Goal: Task Accomplishment & Management: Use online tool/utility

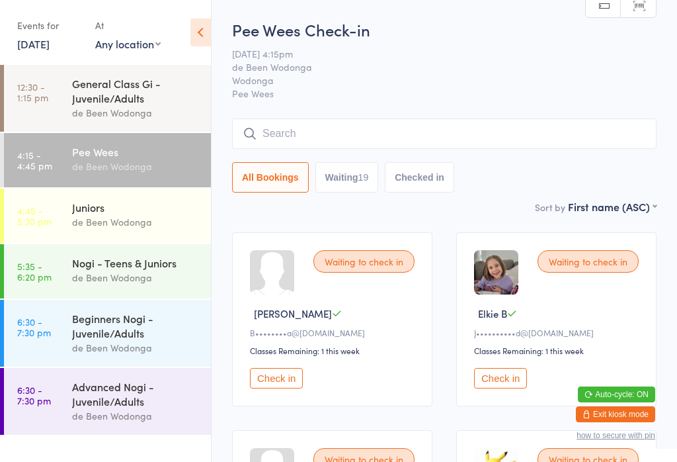
click at [128, 208] on div "Juniors" at bounding box center [136, 207] width 128 height 15
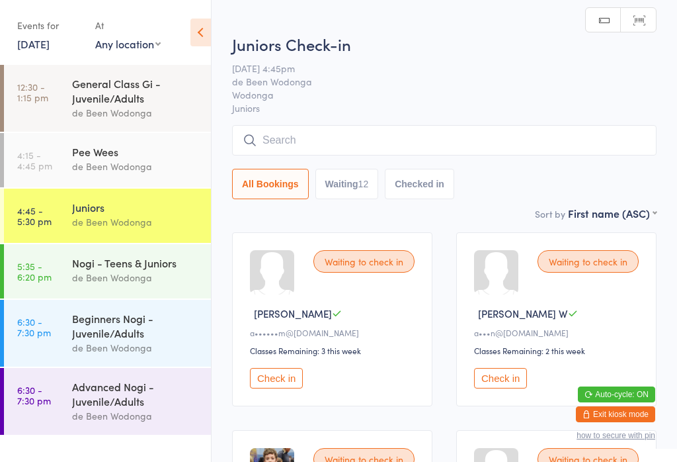
click at [133, 268] on div "Nogi - Teens & Juniors" at bounding box center [136, 262] width 128 height 15
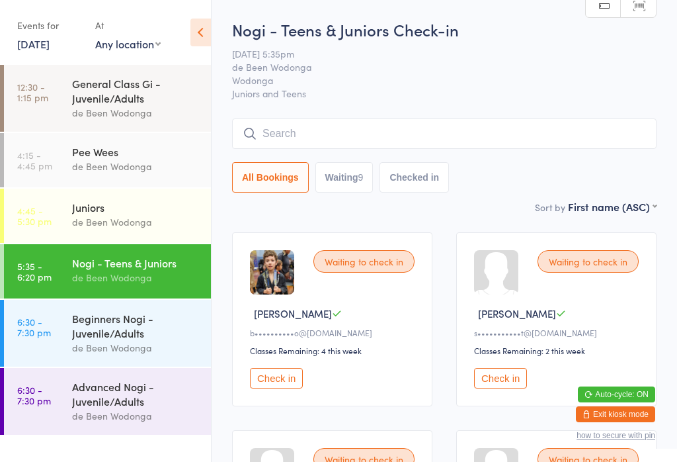
click at [136, 159] on div "Pee Wees" at bounding box center [136, 151] width 128 height 15
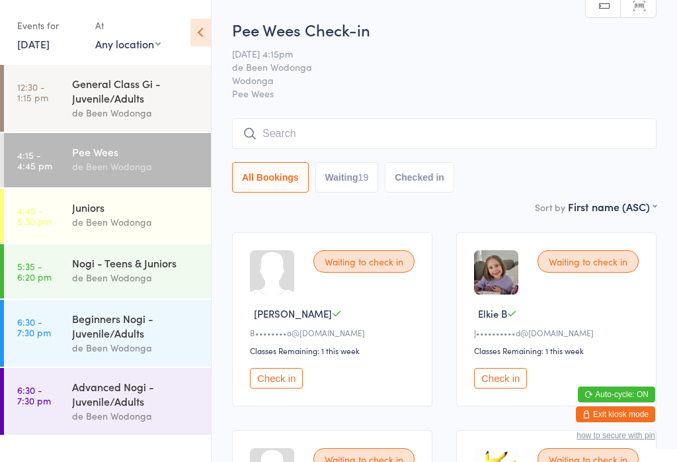
click at [76, 214] on div "Juniors" at bounding box center [136, 207] width 128 height 15
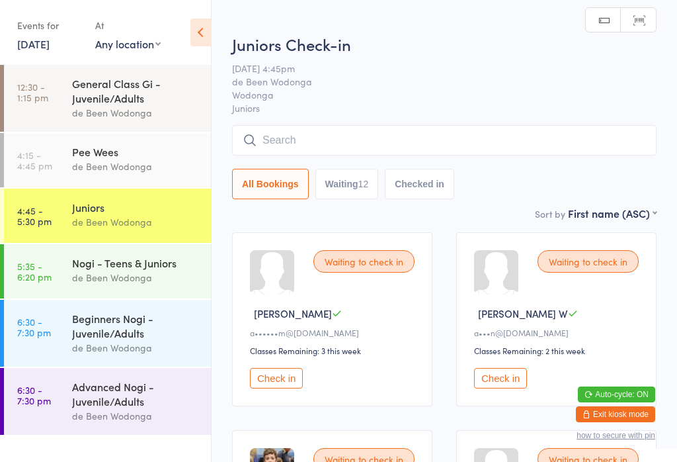
click at [29, 162] on time "4:15 - 4:45 pm" at bounding box center [34, 159] width 35 height 21
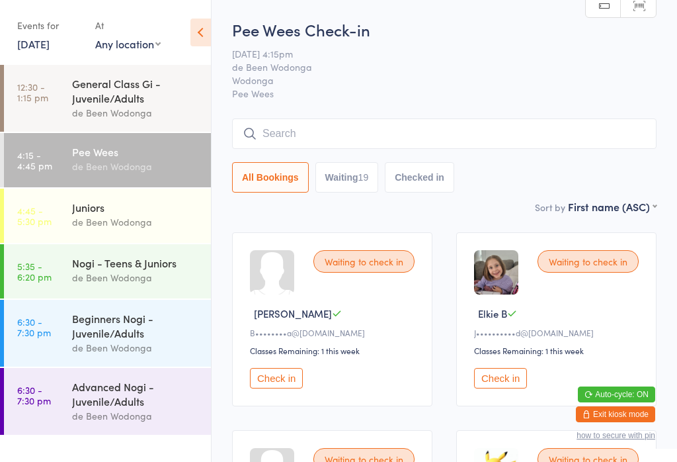
click at [85, 274] on div "de Been Wodonga" at bounding box center [136, 277] width 128 height 15
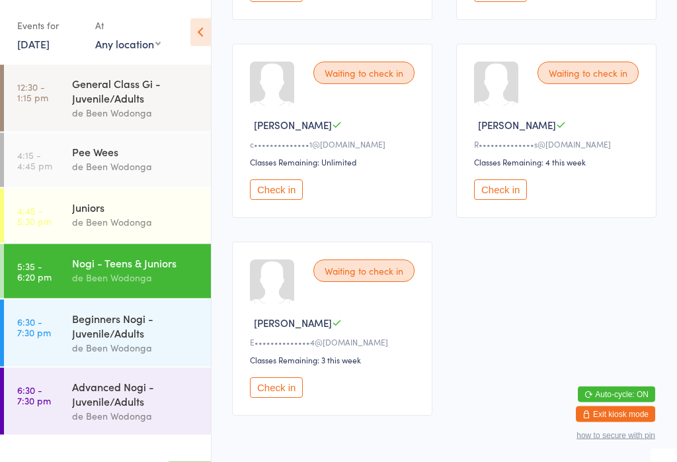
scroll to position [783, 0]
click at [281, 217] on div "Waiting to check in [PERSON_NAME] T c••••••••••••••1@[DOMAIN_NAME] Classes Rema…" at bounding box center [332, 130] width 200 height 174
click at [269, 199] on button "Check in" at bounding box center [276, 189] width 53 height 21
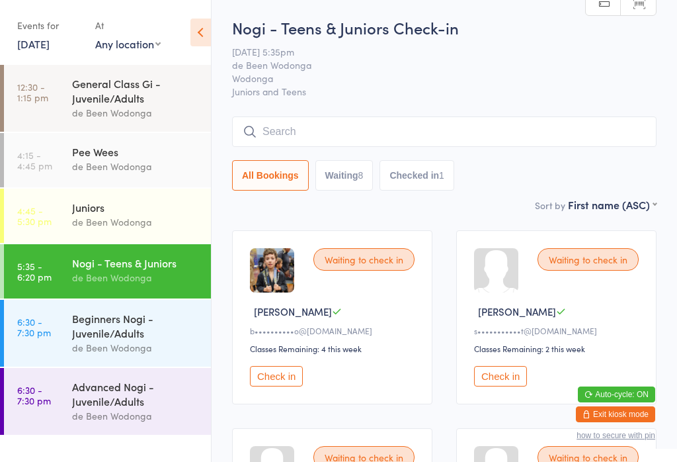
scroll to position [0, 0]
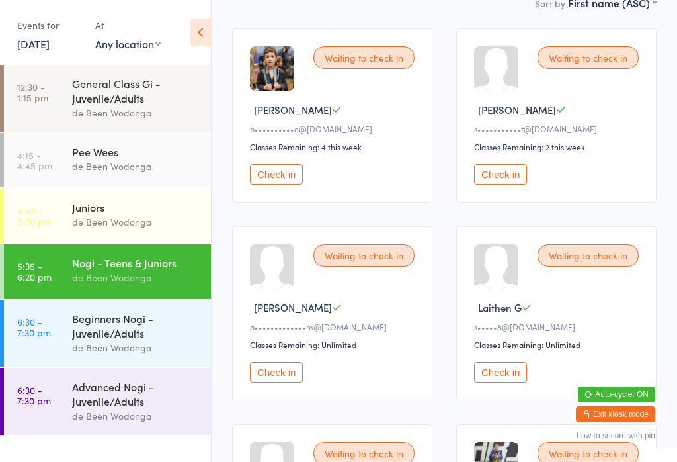
scroll to position [186, 0]
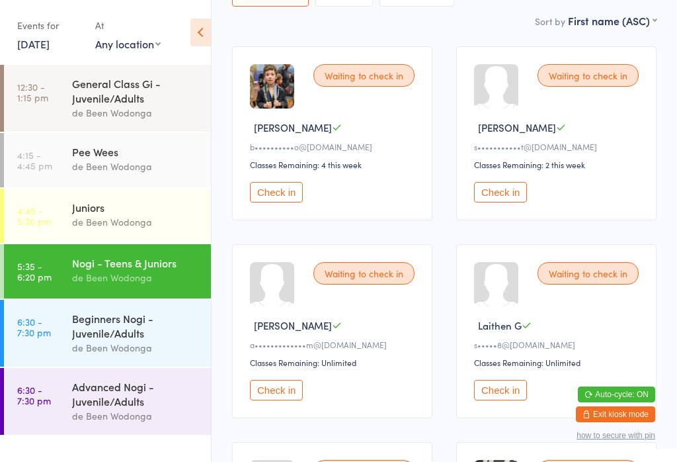
click at [86, 163] on div "de Been Wodonga" at bounding box center [136, 166] width 128 height 15
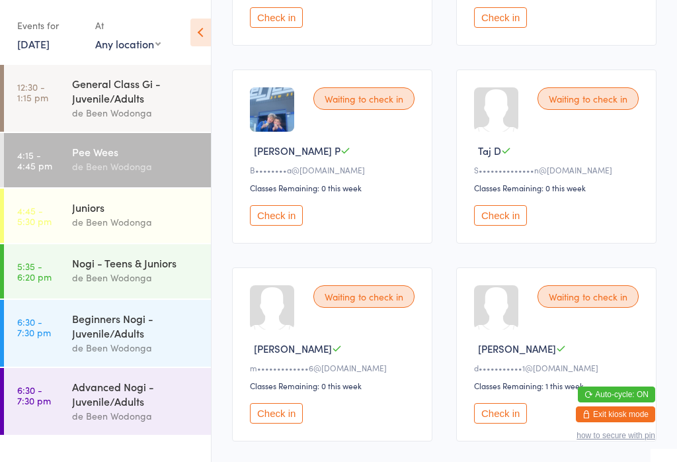
scroll to position [1840, 0]
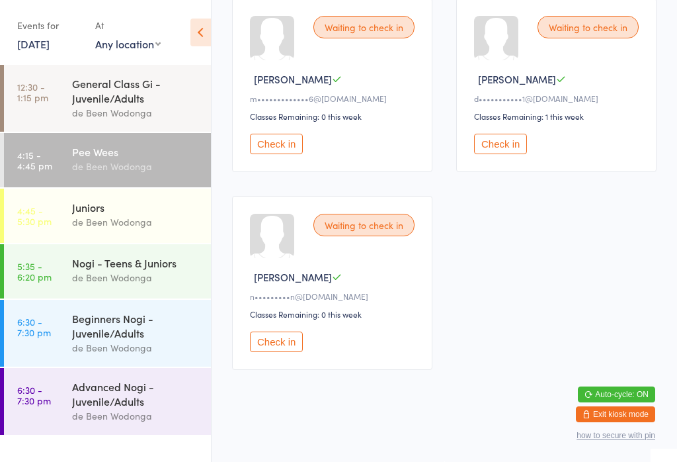
click at [97, 209] on div "Juniors" at bounding box center [136, 207] width 128 height 15
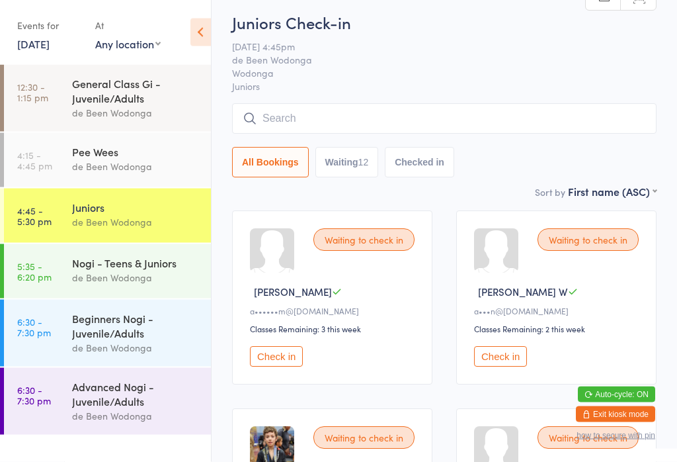
scroll to position [21, 0]
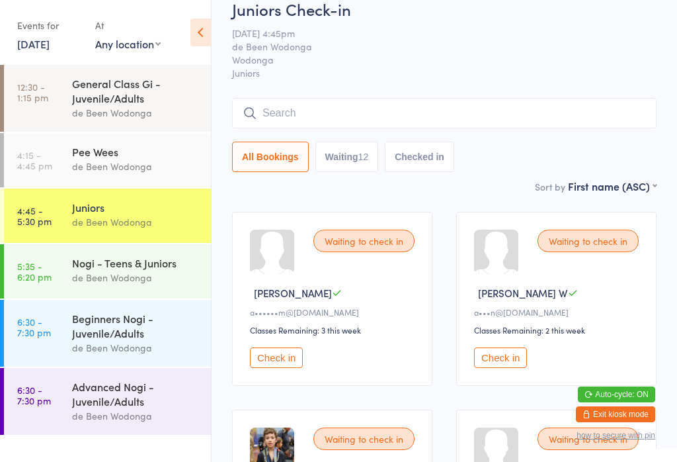
click at [89, 282] on div "de Been Wodonga" at bounding box center [136, 277] width 128 height 15
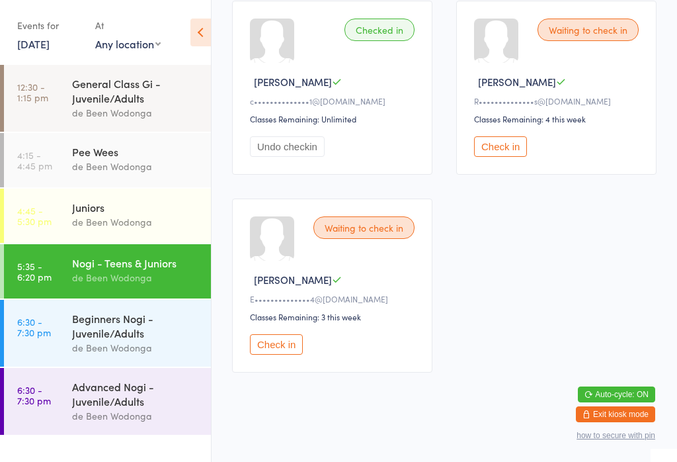
scroll to position [831, 0]
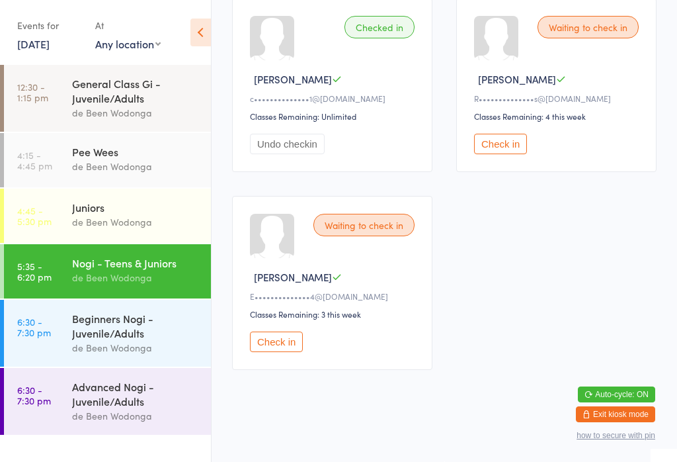
click at [103, 151] on div "Pee Wees" at bounding box center [136, 151] width 128 height 15
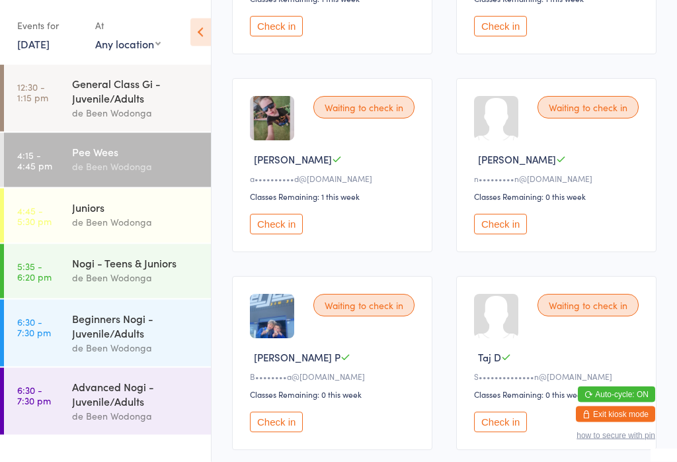
scroll to position [1341, 0]
click at [485, 140] on div at bounding box center [496, 117] width 44 height 44
click at [513, 233] on button "Check in" at bounding box center [500, 223] width 53 height 21
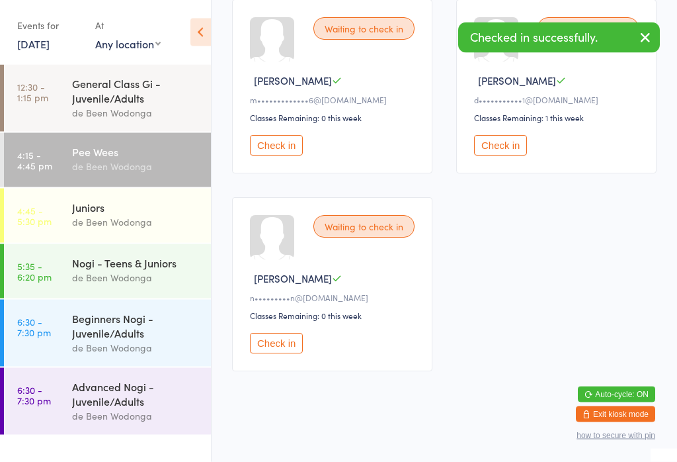
scroll to position [1816, 0]
click at [286, 370] on div "Waiting to check in Van O n•••••••••n@pwrnet.com.au Classes Remaining: 0 this w…" at bounding box center [332, 283] width 200 height 174
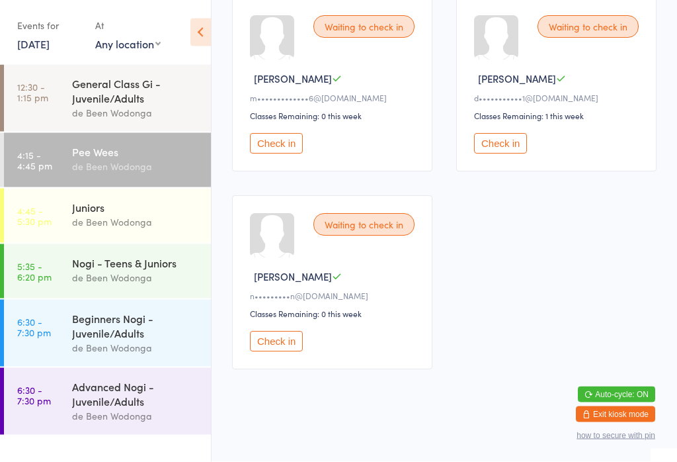
scroll to position [1820, 0]
click at [282, 352] on button "Check in" at bounding box center [276, 341] width 53 height 21
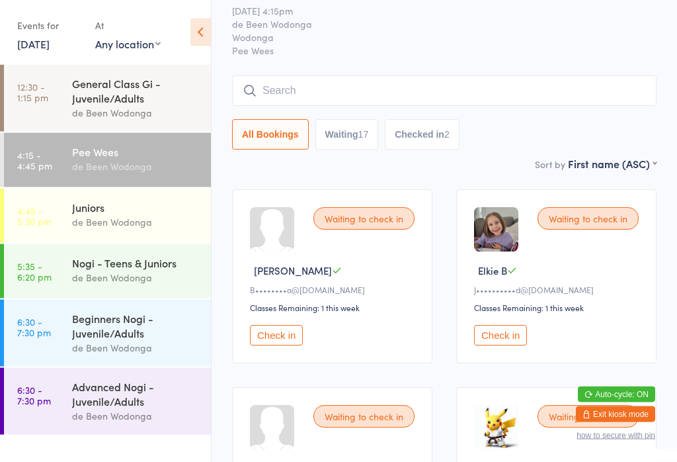
scroll to position [0, 0]
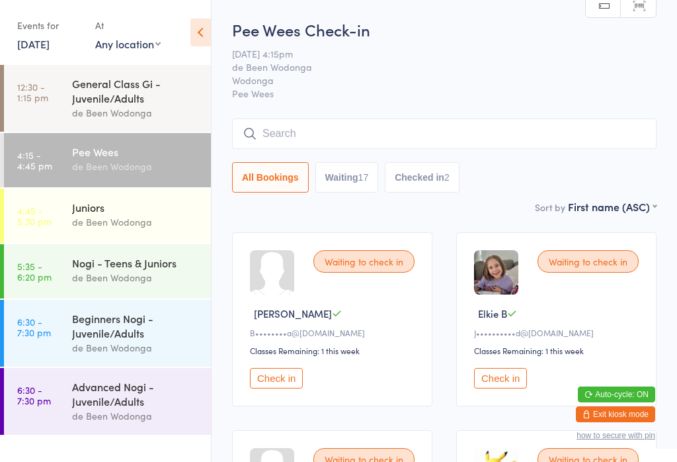
click at [106, 285] on div "de Been Wodonga" at bounding box center [136, 277] width 128 height 15
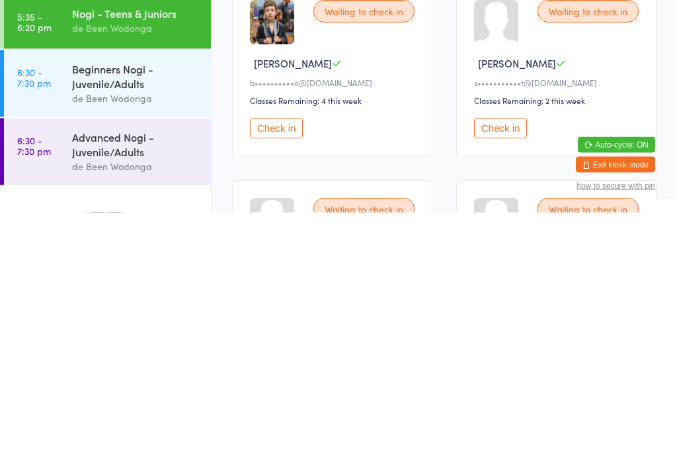
click at [622, 232] on div "Waiting to check in Ira T s•••••••••••t@hotmail.com Classes Remaining: 2 this w…" at bounding box center [556, 319] width 200 height 174
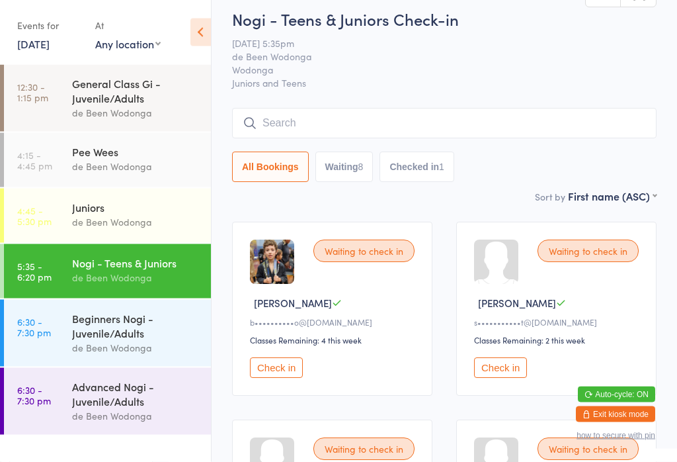
scroll to position [11, 0]
click at [122, 222] on div "de Been Wodonga" at bounding box center [136, 221] width 128 height 15
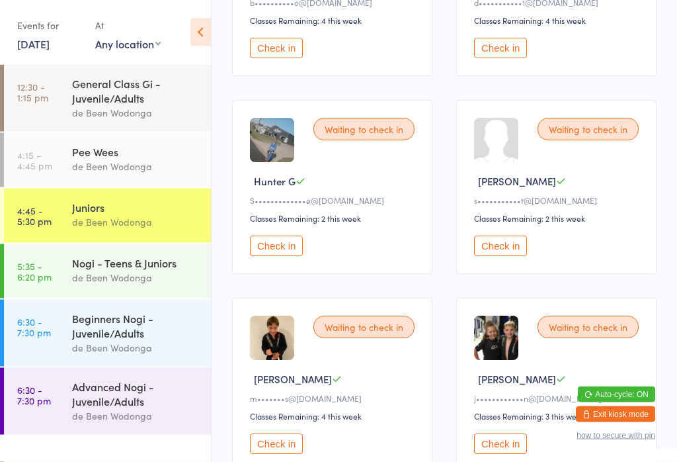
scroll to position [525, 0]
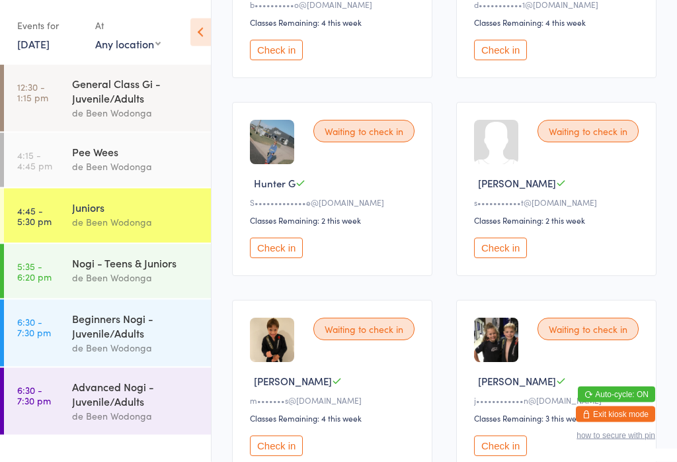
click at [120, 162] on div "Pee Wees de Been Wodonga" at bounding box center [141, 159] width 139 height 52
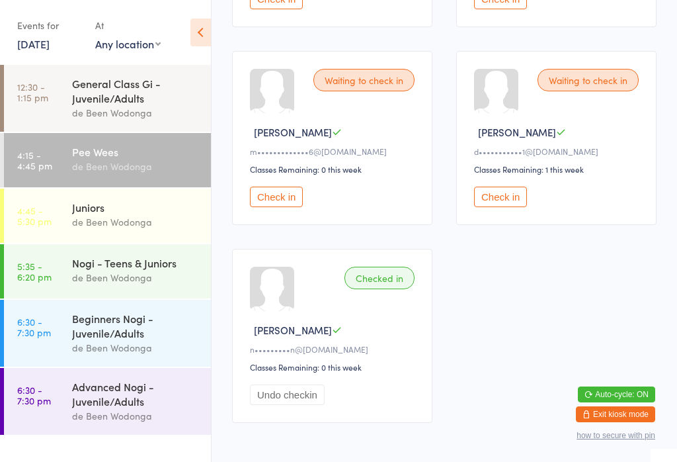
scroll to position [1763, 0]
click at [102, 418] on div "de Been Wodonga" at bounding box center [136, 415] width 128 height 15
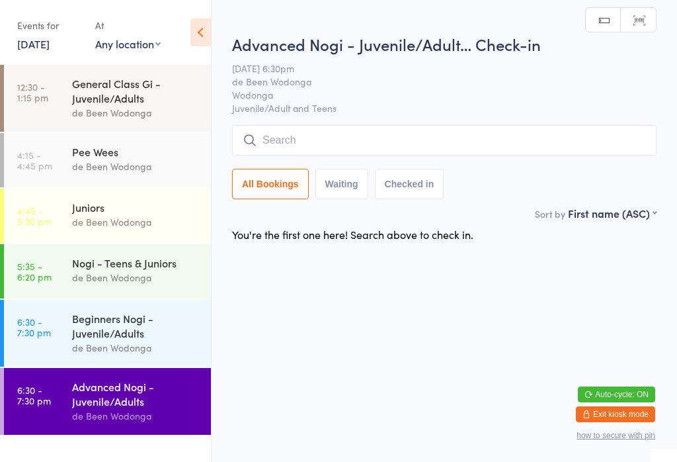
click at [116, 335] on div "Beginners Nogi - Juvenile/Adults" at bounding box center [136, 325] width 128 height 29
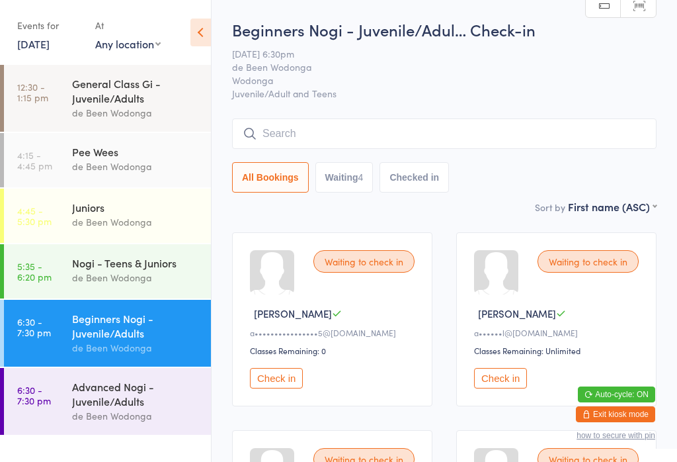
click at [101, 105] on div "General Class Gi - Juvenile/Adults" at bounding box center [136, 90] width 128 height 29
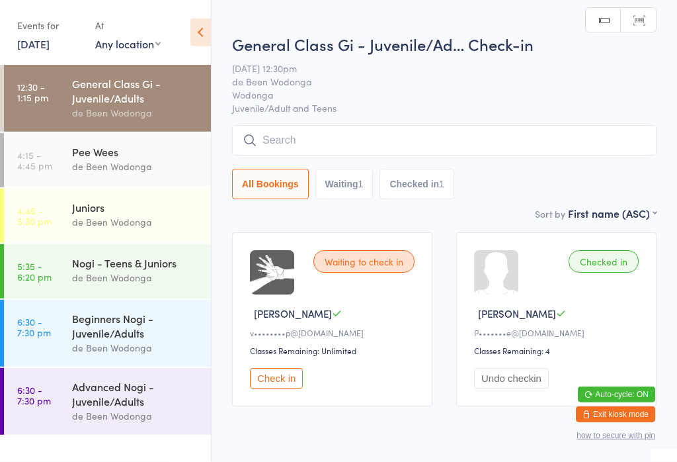
scroll to position [17, 0]
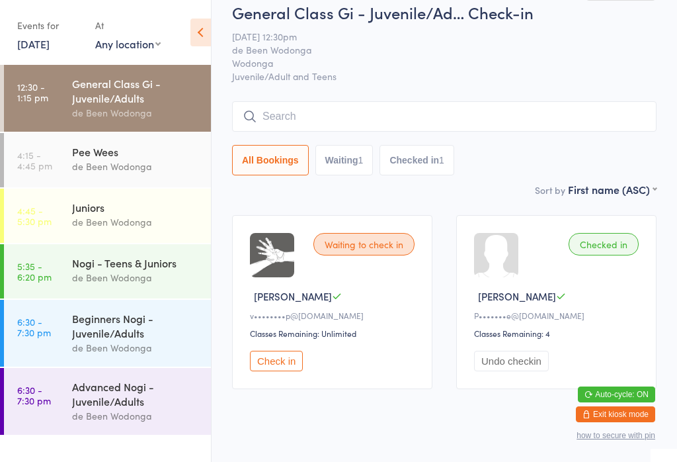
click at [120, 159] on div "Pee Wees" at bounding box center [136, 151] width 128 height 15
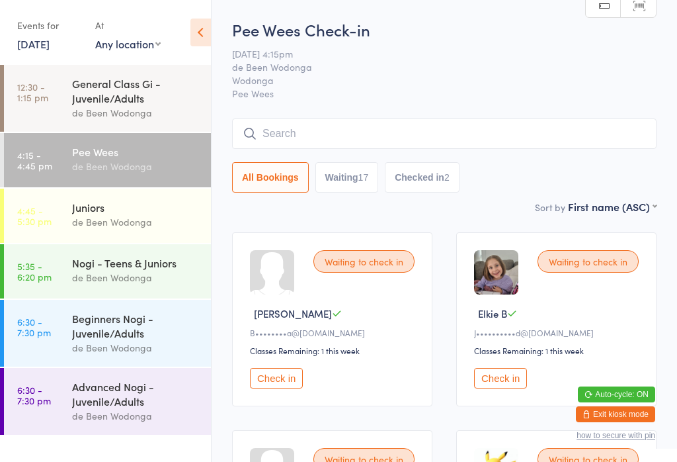
click at [48, 204] on link "4:45 - 5:30 pm Juniors de Been Wodonga" at bounding box center [107, 216] width 207 height 54
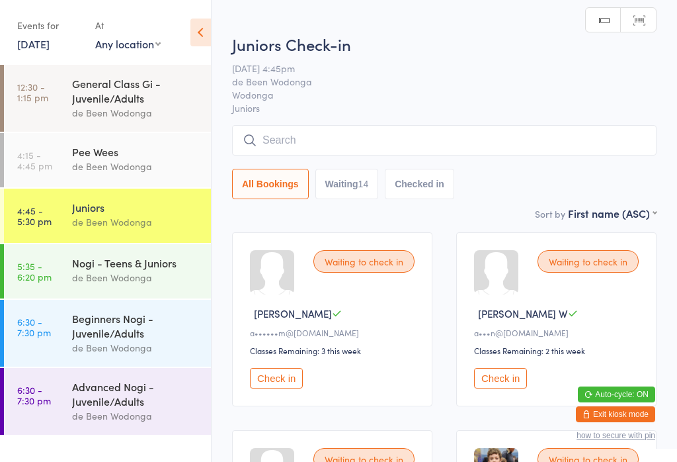
click at [70, 273] on link "5:35 - 6:20 pm Nogi - Teens & Juniors de Been Wodonga" at bounding box center [107, 271] width 207 height 54
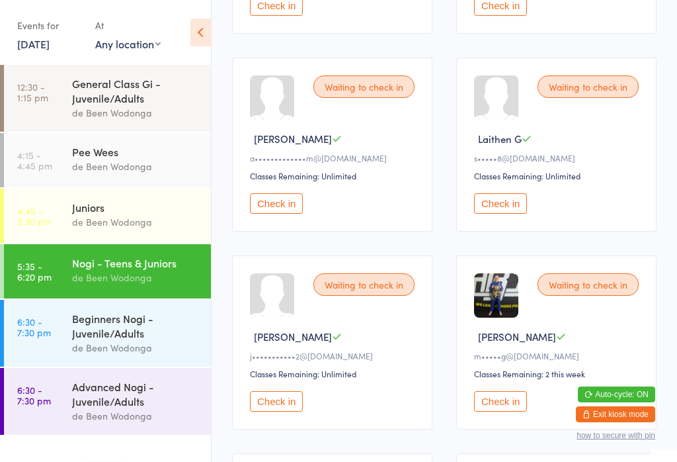
scroll to position [376, 0]
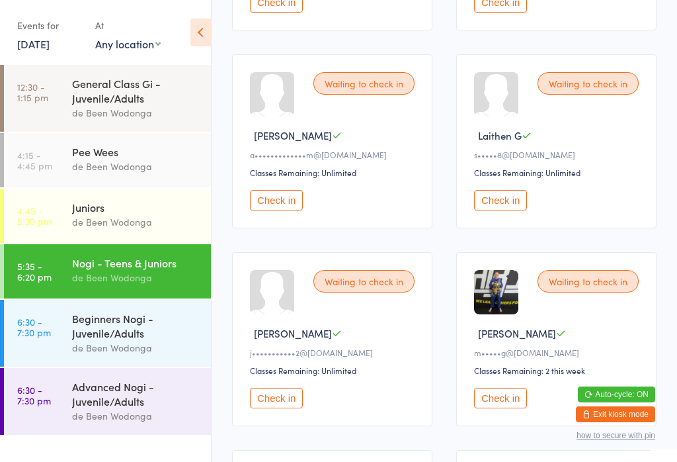
click at [499, 202] on button "Check in" at bounding box center [500, 200] width 53 height 21
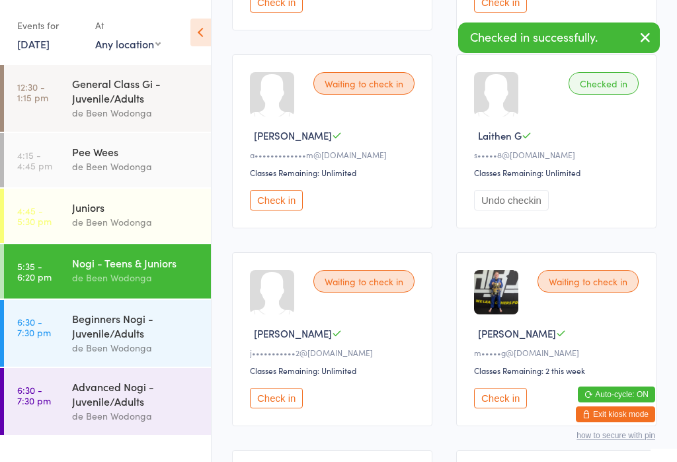
click at [79, 209] on div "Juniors" at bounding box center [136, 207] width 128 height 15
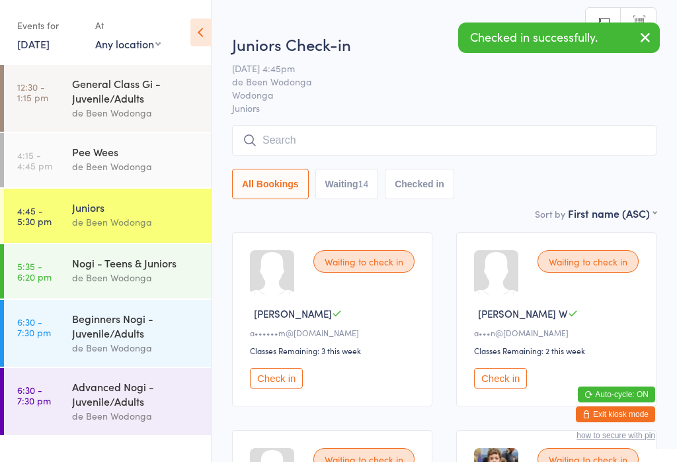
click at [77, 179] on div "Pee Wees de Been Wodonga" at bounding box center [141, 159] width 139 height 52
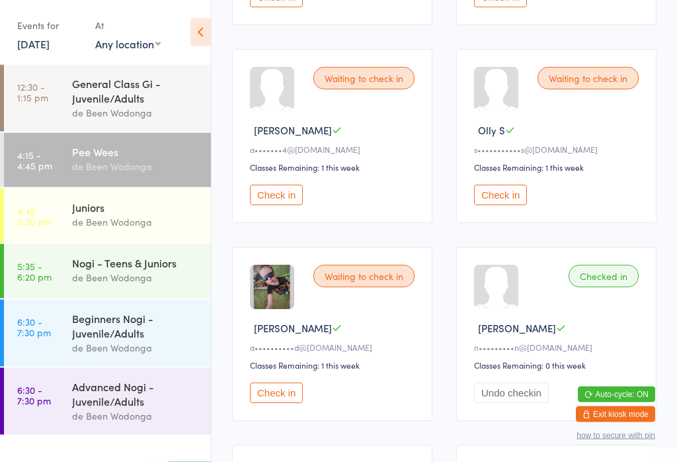
scroll to position [1178, 0]
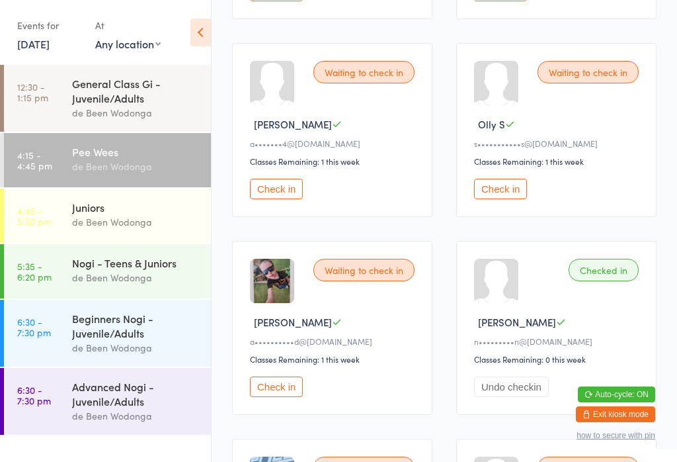
click at [267, 397] on button "Check in" at bounding box center [276, 386] width 53 height 21
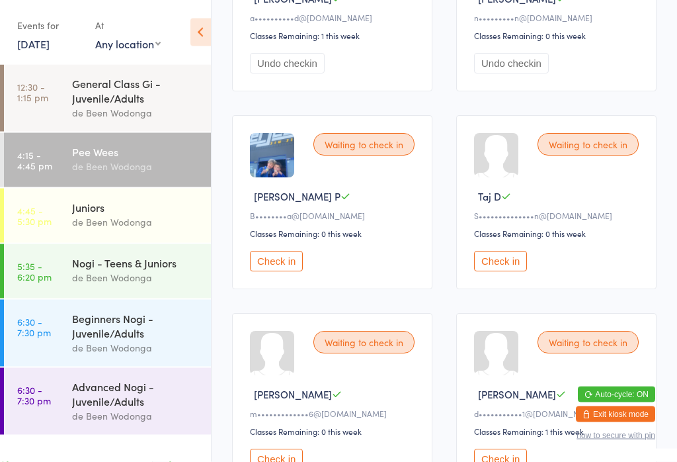
scroll to position [1520, 0]
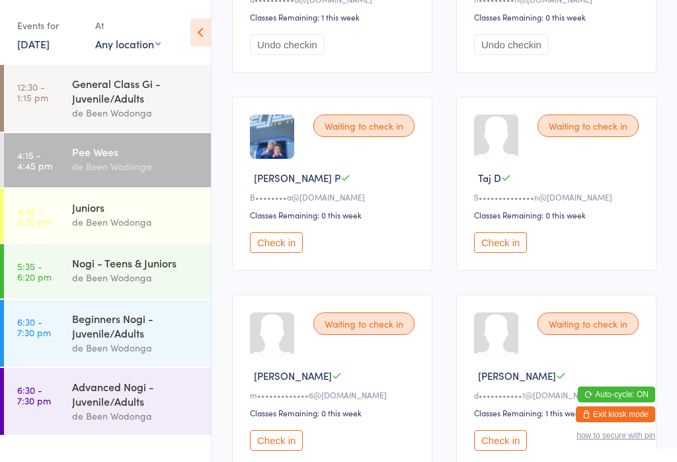
click at [509, 253] on button "Check in" at bounding box center [500, 242] width 53 height 21
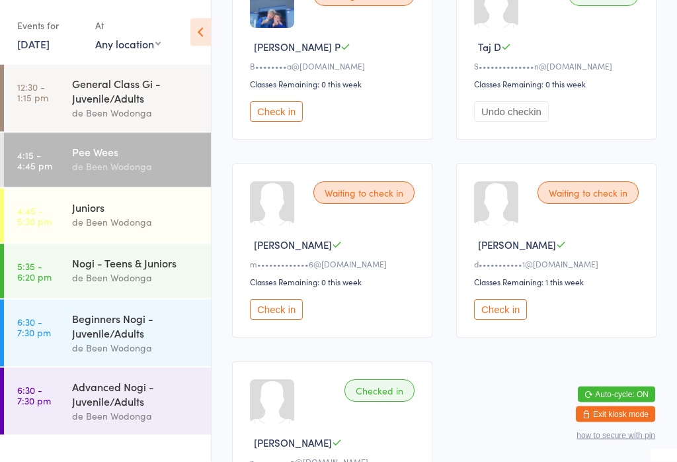
scroll to position [1651, 0]
click at [509, 319] on button "Check in" at bounding box center [500, 309] width 53 height 21
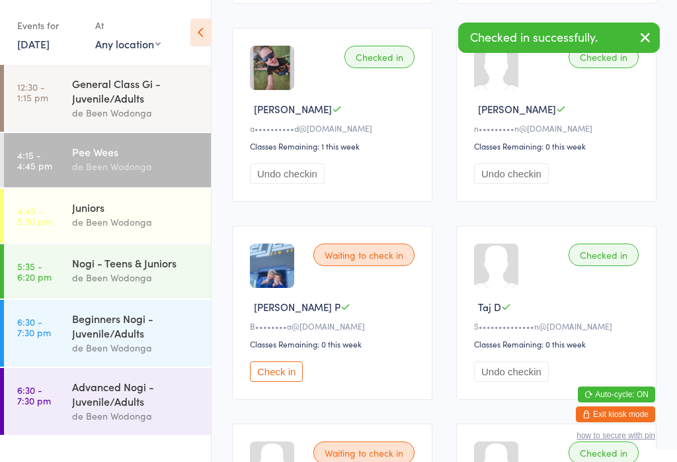
scroll to position [1372, 0]
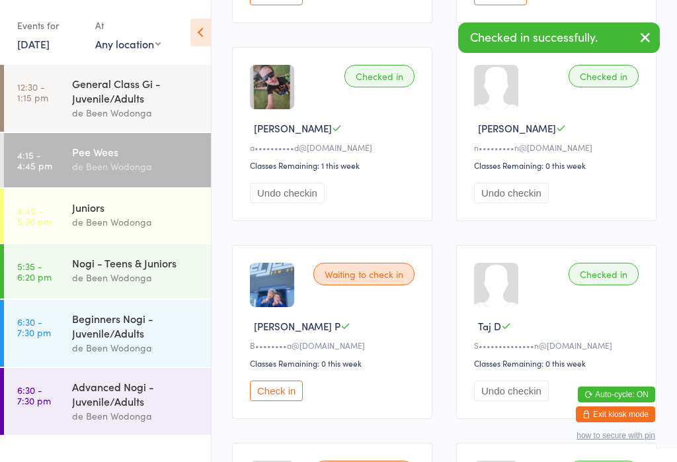
click at [138, 219] on div "de Been Wodonga" at bounding box center [136, 221] width 128 height 15
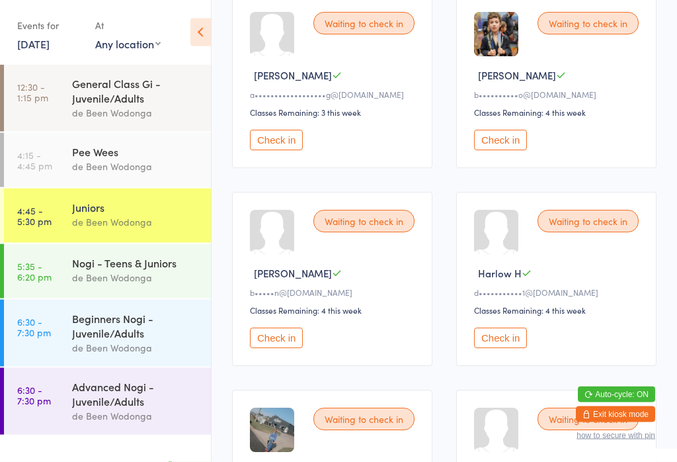
scroll to position [454, 0]
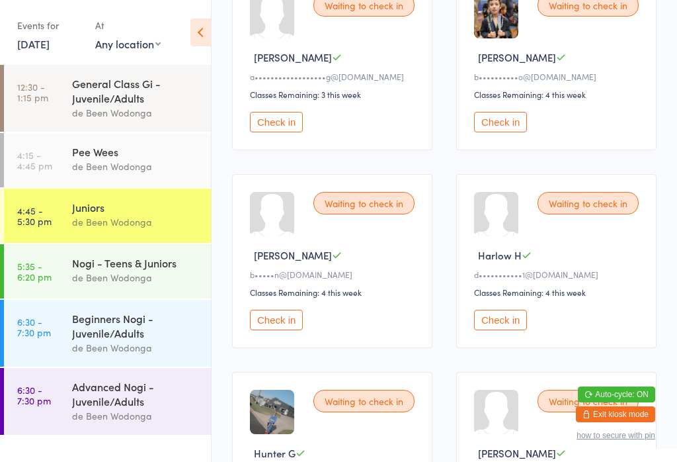
click at [501, 330] on button "Check in" at bounding box center [500, 320] width 53 height 21
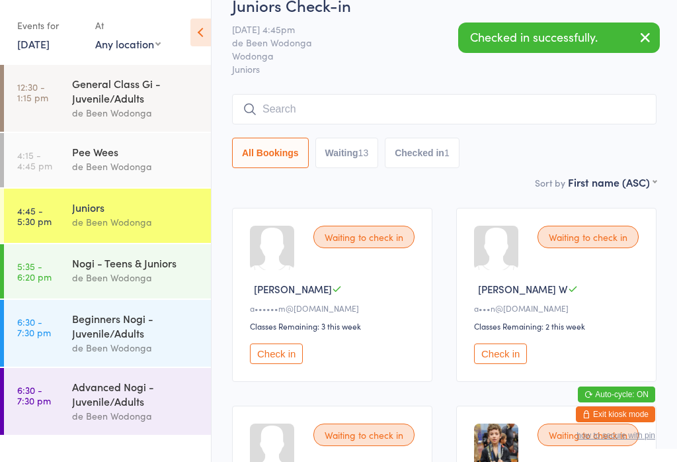
scroll to position [0, 0]
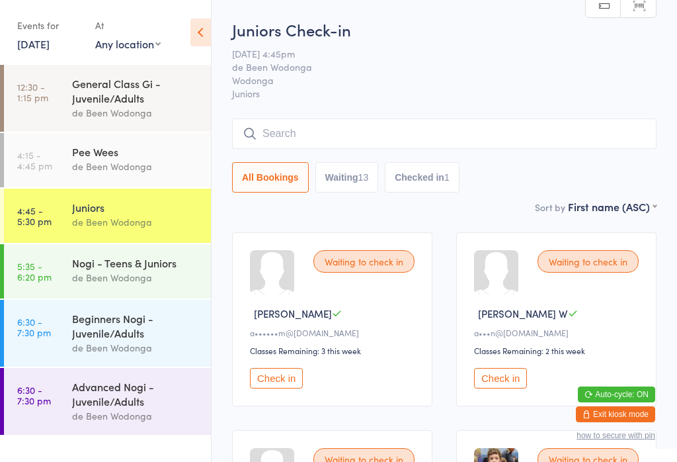
click at [142, 163] on div "de Been Wodonga" at bounding box center [136, 166] width 128 height 15
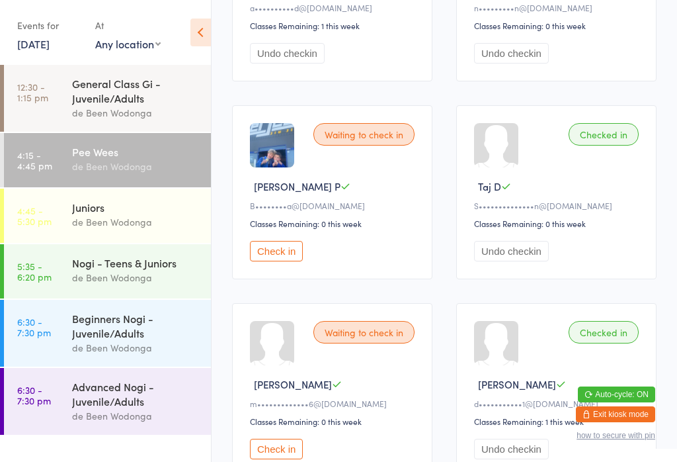
scroll to position [1510, 0]
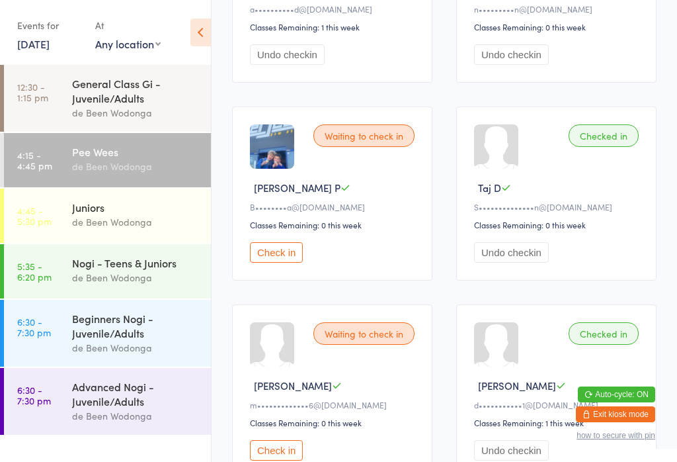
click at [280, 263] on button "Check in" at bounding box center [276, 252] width 53 height 21
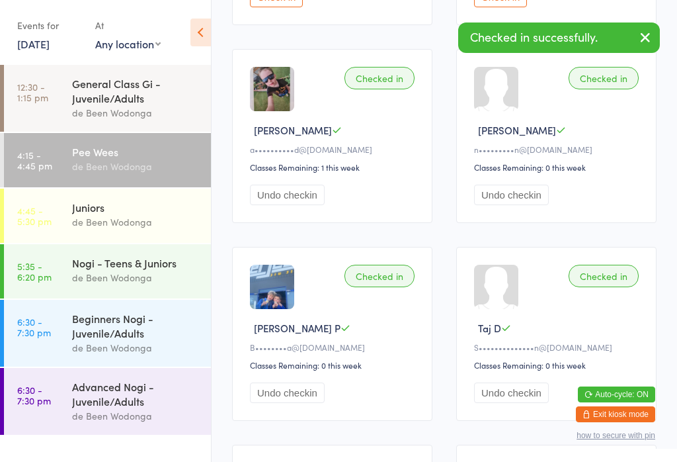
scroll to position [1364, 0]
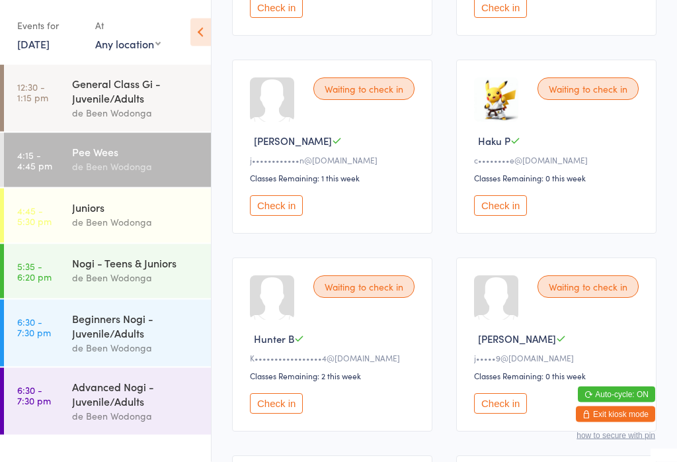
click at [504, 212] on button "Check in" at bounding box center [500, 206] width 53 height 21
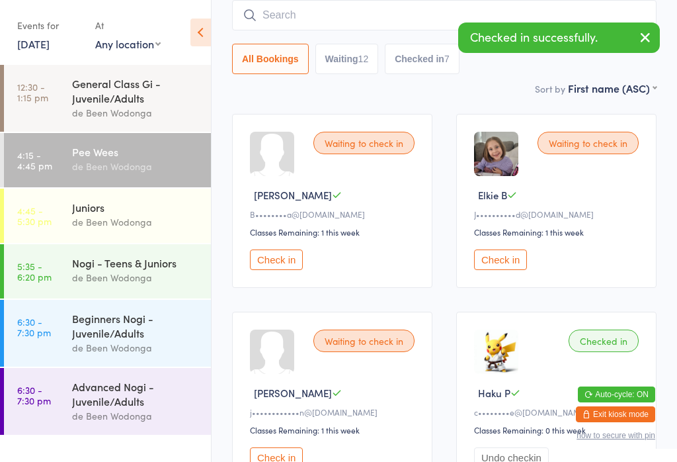
scroll to position [117, 0]
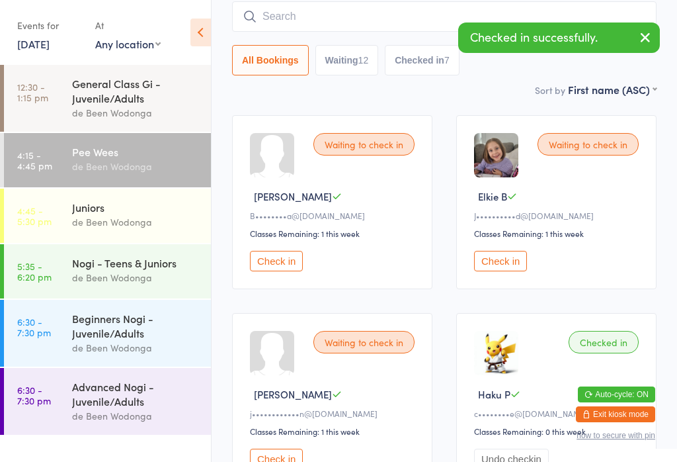
click at [276, 269] on button "Check in" at bounding box center [276, 261] width 53 height 21
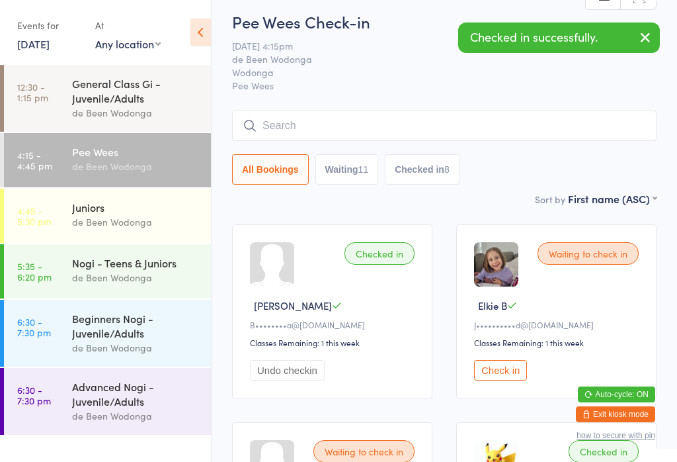
scroll to position [0, 0]
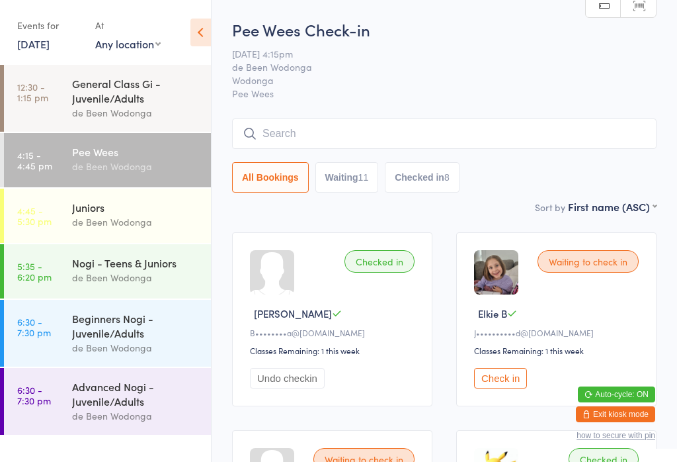
click at [66, 153] on link "4:15 - 4:45 pm Pee Wees de Been Wodonga" at bounding box center [107, 160] width 207 height 54
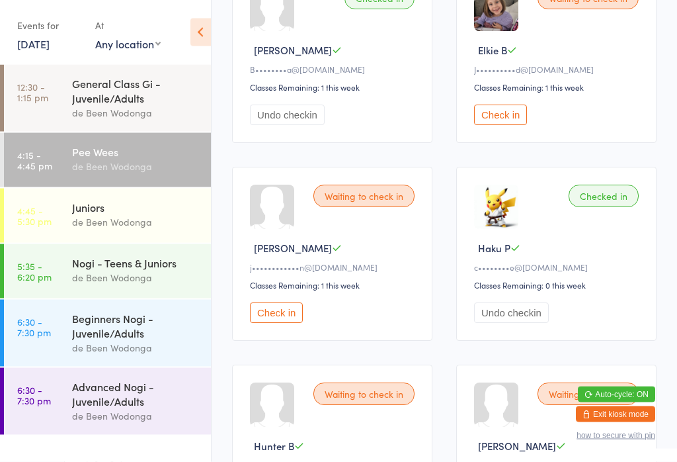
scroll to position [263, 0]
click at [282, 323] on button "Check in" at bounding box center [276, 312] width 53 height 21
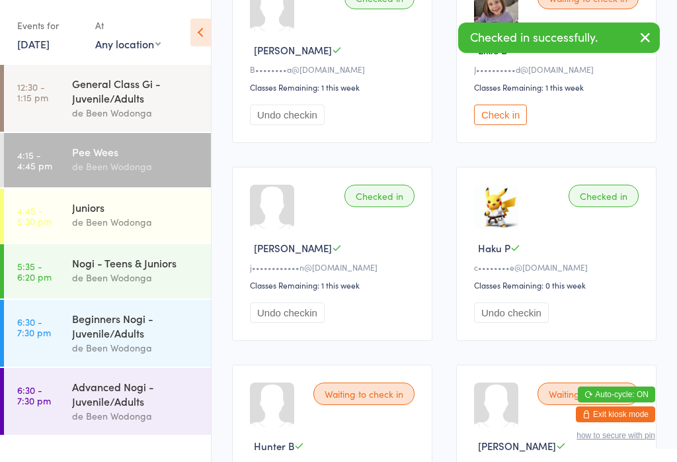
click at [148, 206] on div "Juniors" at bounding box center [136, 207] width 128 height 15
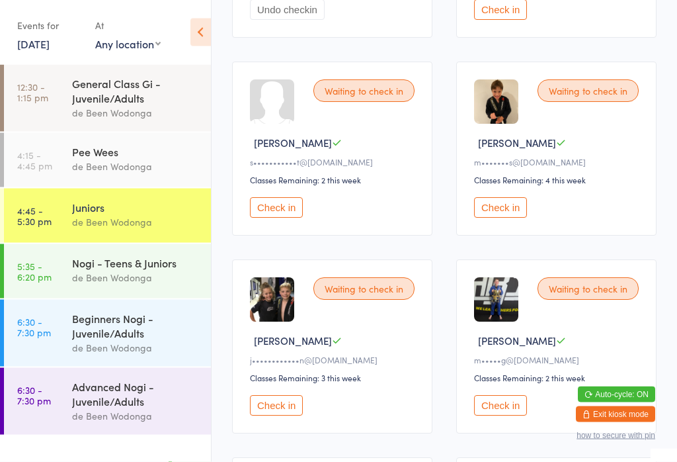
scroll to position [958, 0]
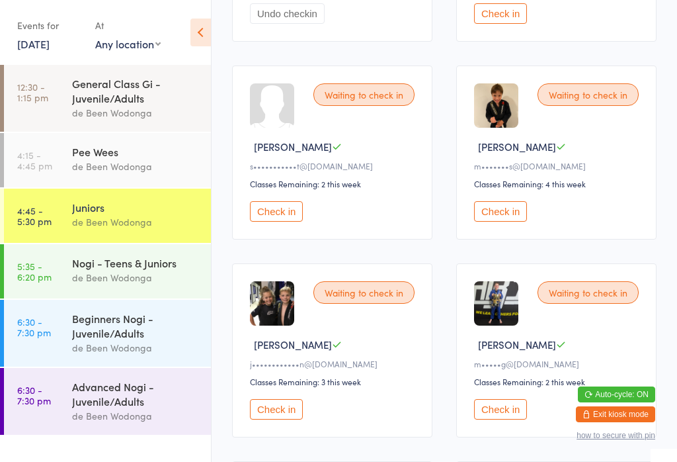
click at [281, 419] on button "Check in" at bounding box center [276, 409] width 53 height 21
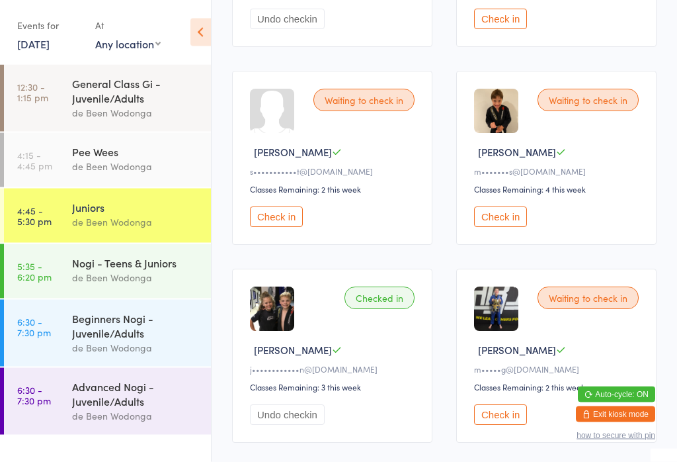
scroll to position [952, 0]
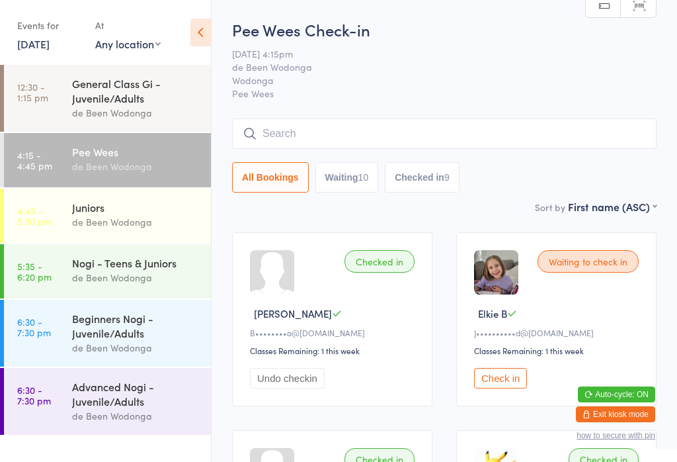
click at [498, 384] on button "Check in" at bounding box center [500, 378] width 53 height 21
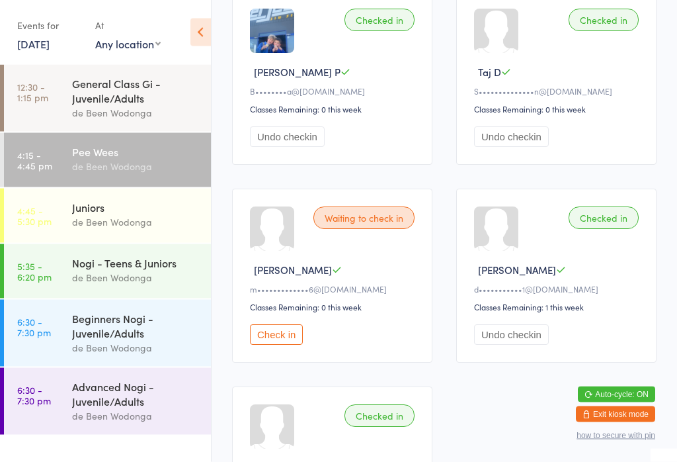
click at [286, 345] on button "Check in" at bounding box center [276, 335] width 53 height 21
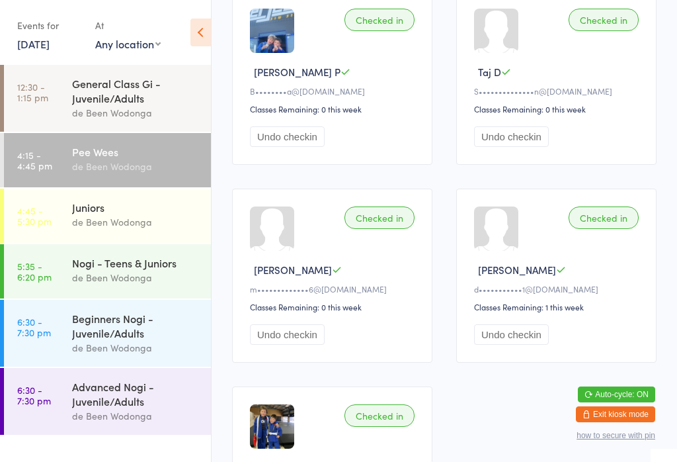
click at [113, 240] on div "Juniors de Been Wodonga" at bounding box center [141, 215] width 139 height 52
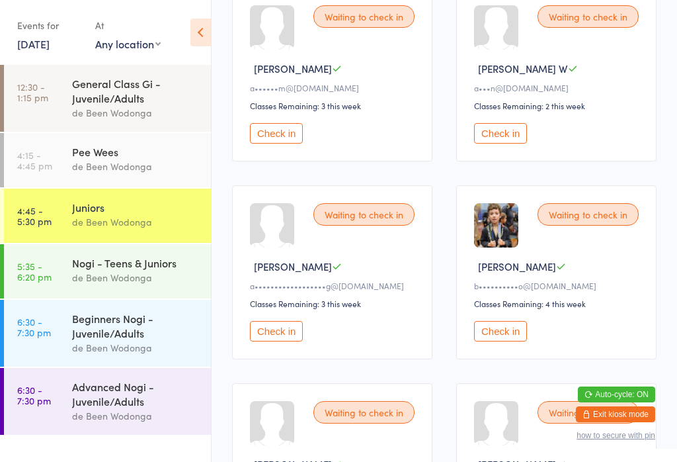
scroll to position [247, 0]
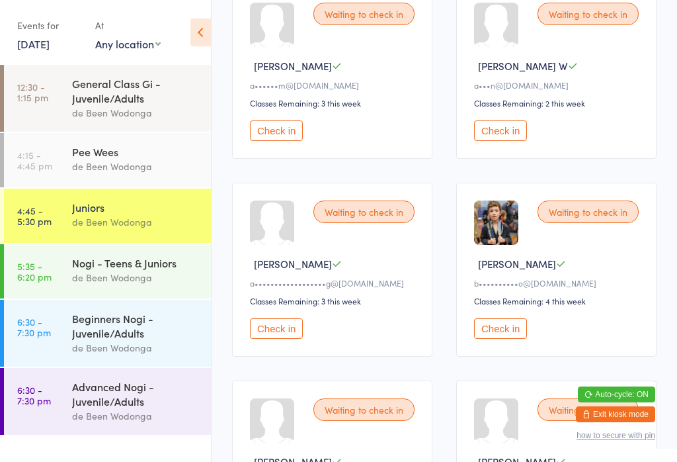
click at [503, 141] on button "Check in" at bounding box center [500, 130] width 53 height 21
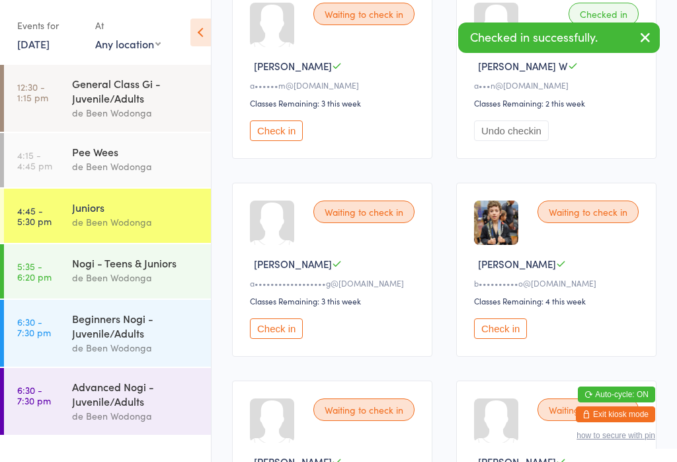
click at [92, 159] on div "Pee Wees" at bounding box center [136, 151] width 128 height 15
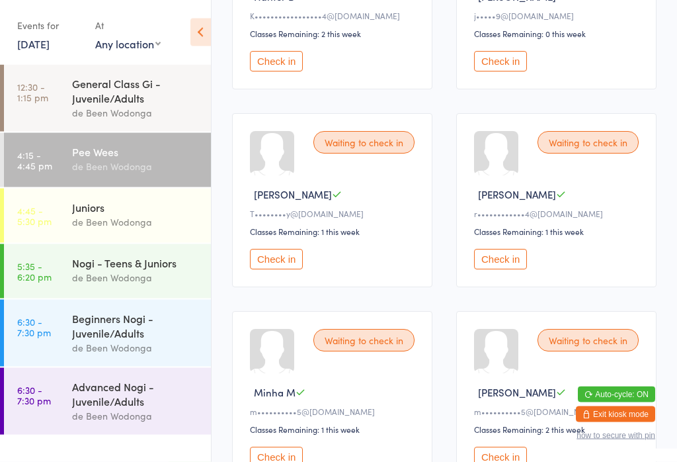
scroll to position [730, 0]
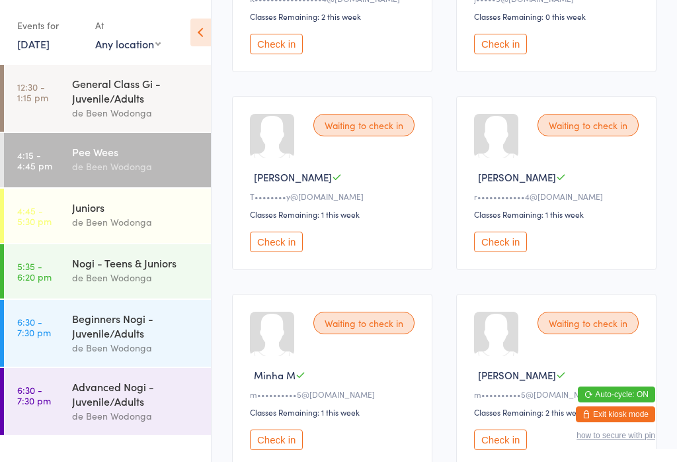
click at [507, 252] on button "Check in" at bounding box center [500, 242] width 53 height 21
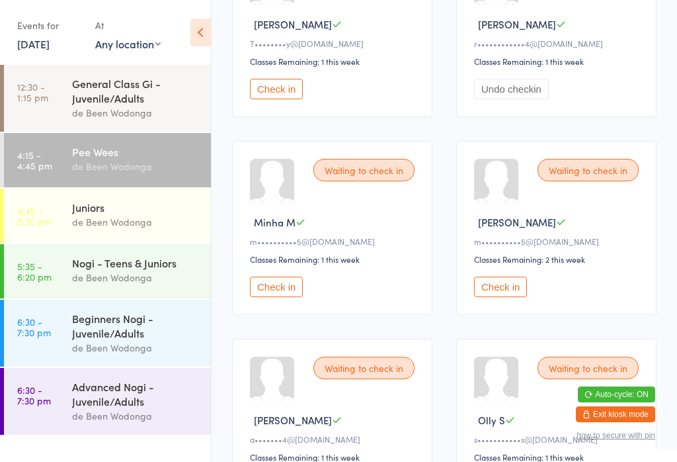
scroll to position [886, 0]
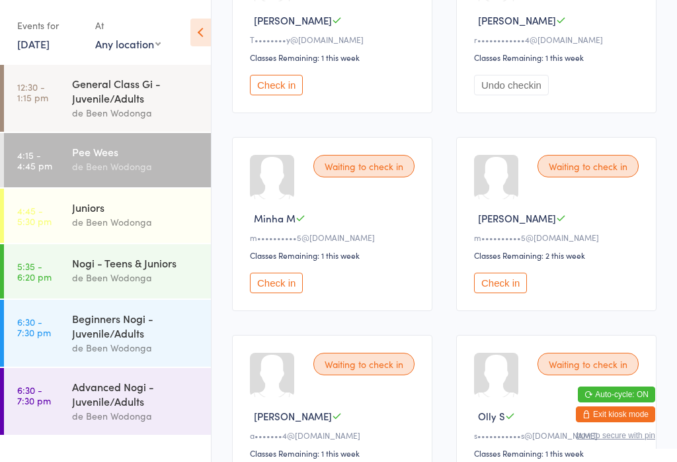
click at [511, 293] on button "Check in" at bounding box center [500, 283] width 53 height 21
click at [280, 293] on button "Check in" at bounding box center [276, 283] width 53 height 21
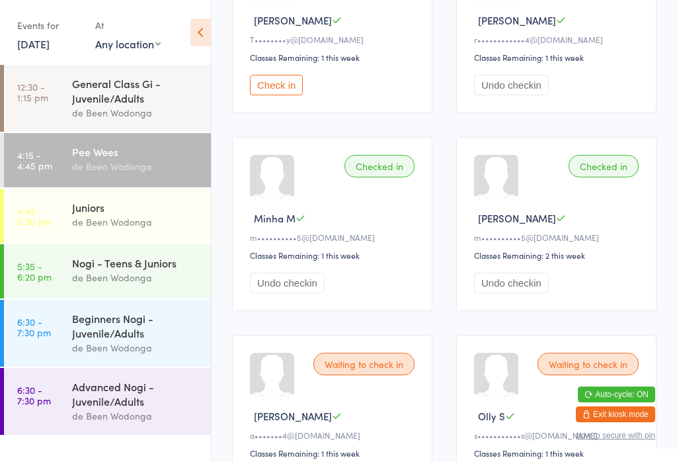
click at [77, 194] on div "Juniors de Been Wodonga" at bounding box center [141, 215] width 139 height 52
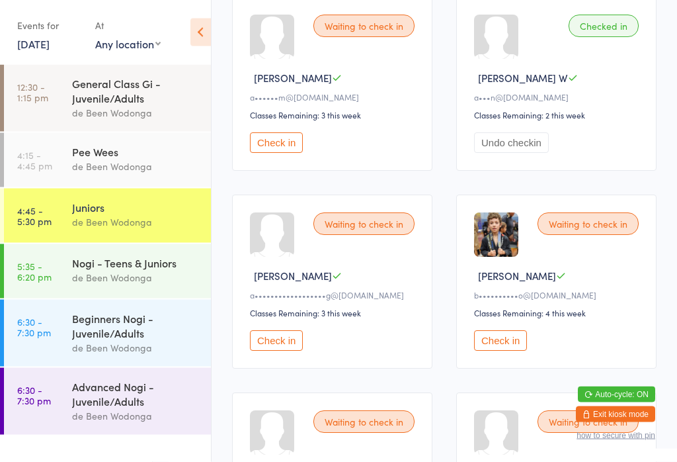
click at [507, 345] on button "Check in" at bounding box center [500, 341] width 53 height 21
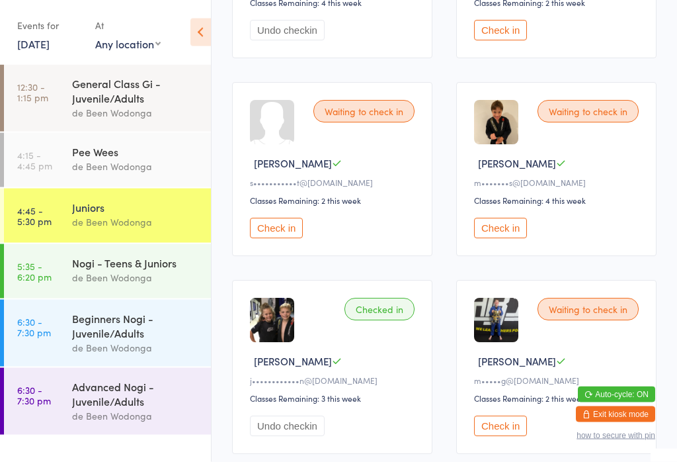
scroll to position [941, 0]
click at [150, 173] on div "de Been Wodonga" at bounding box center [136, 166] width 128 height 15
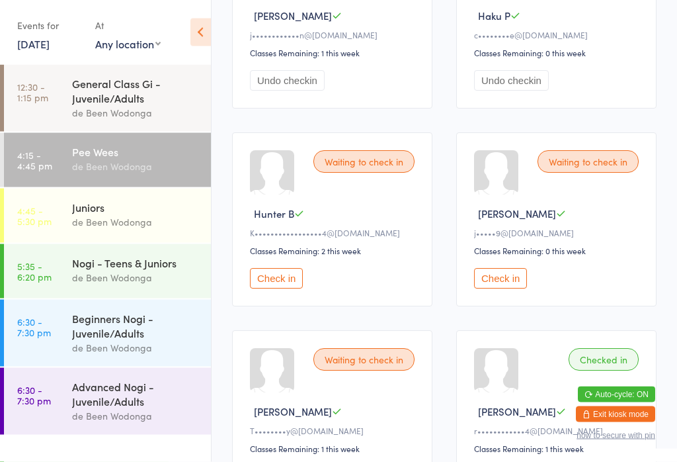
scroll to position [495, 0]
click at [275, 288] on button "Check in" at bounding box center [276, 278] width 53 height 21
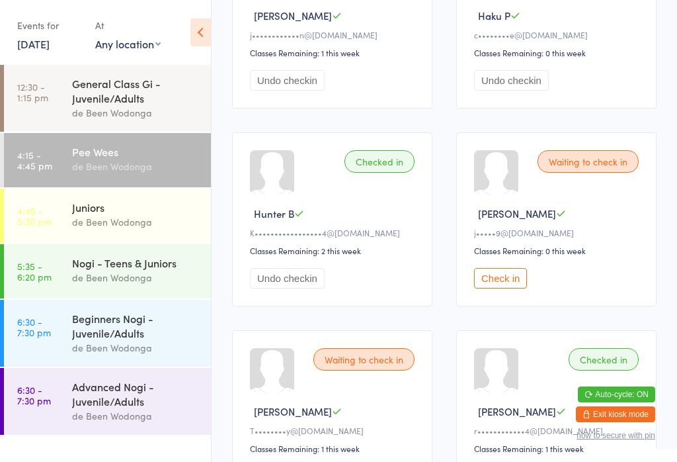
click at [127, 224] on div "de Been Wodonga" at bounding box center [136, 221] width 128 height 15
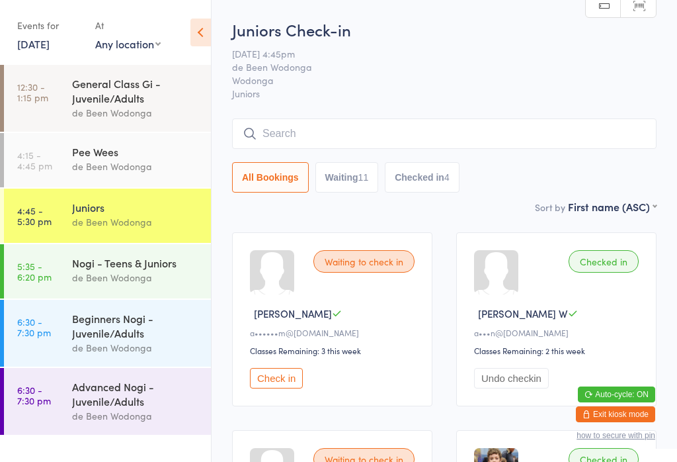
click at [271, 384] on button "Check in" at bounding box center [276, 378] width 53 height 21
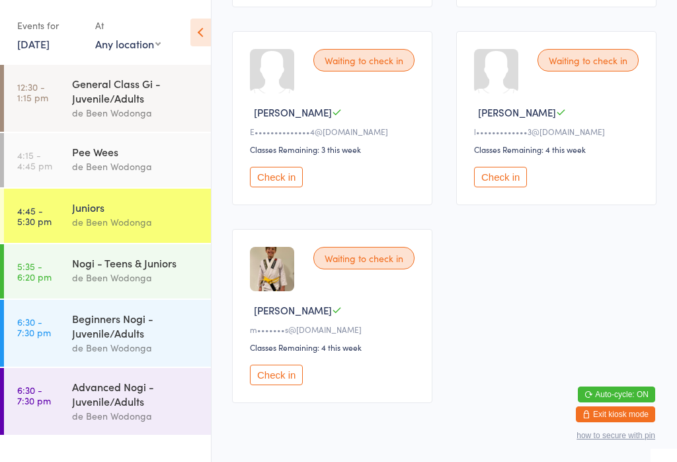
scroll to position [1396, 0]
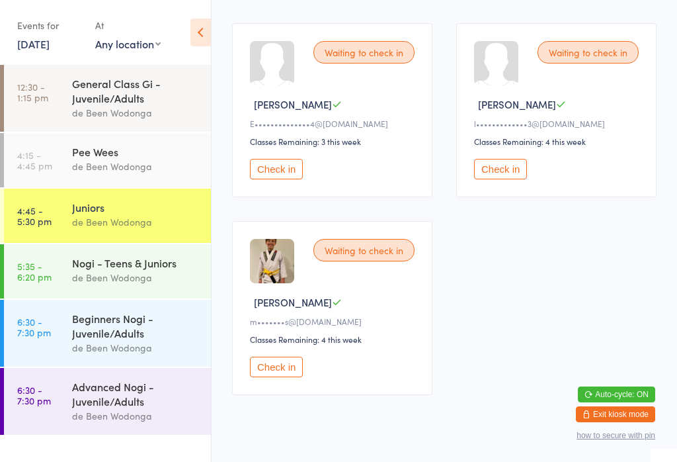
click at [263, 377] on button "Check in" at bounding box center [276, 367] width 53 height 21
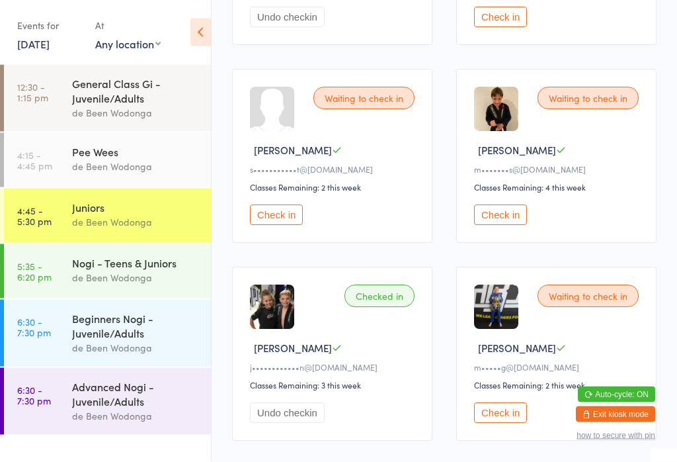
scroll to position [954, 0]
click at [499, 225] on button "Check in" at bounding box center [500, 214] width 53 height 21
click at [73, 155] on div "Pee Wees" at bounding box center [136, 151] width 128 height 15
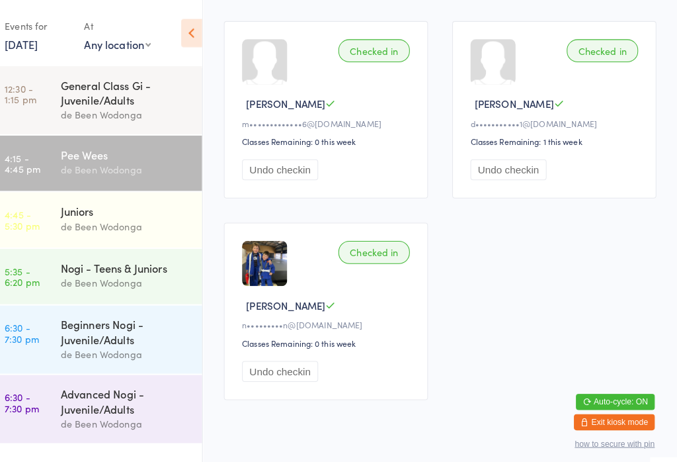
scroll to position [1793, 0]
click at [48, 213] on link "4:45 - 5:30 pm Juniors de Been Wodonga" at bounding box center [107, 216] width 207 height 54
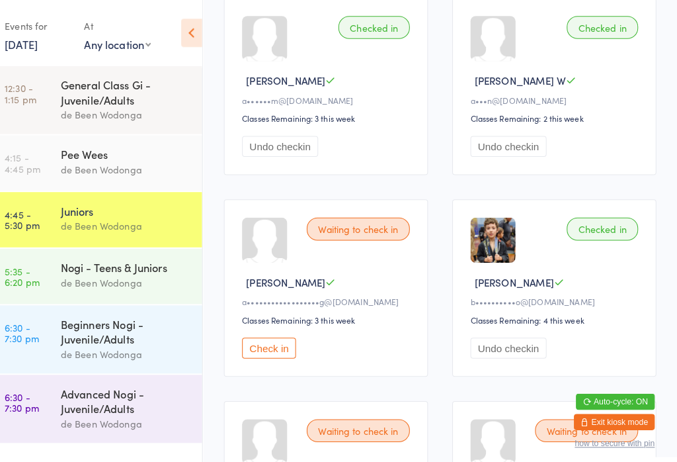
scroll to position [235, 0]
click at [288, 351] on button "Check in" at bounding box center [276, 341] width 53 height 21
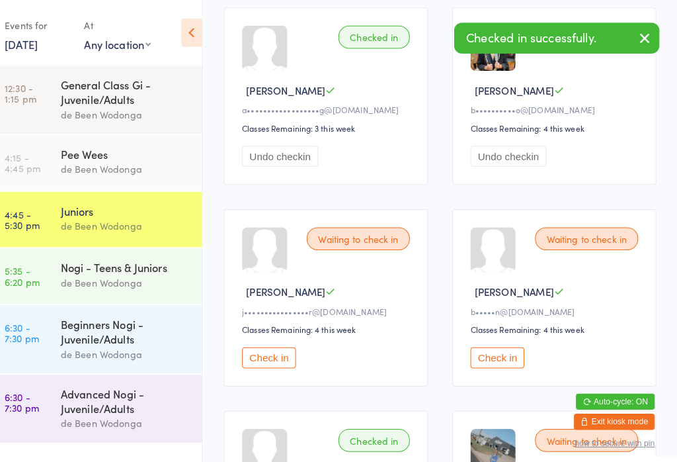
scroll to position [423, 0]
click at [479, 361] on button "Check in" at bounding box center [500, 351] width 53 height 21
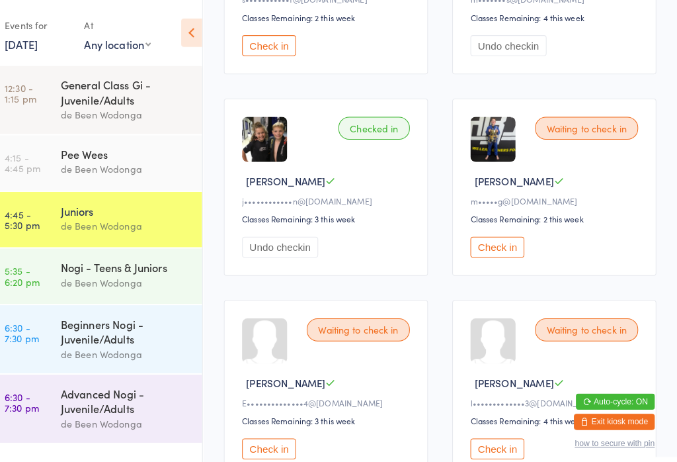
click at [486, 253] on button "Check in" at bounding box center [500, 243] width 53 height 21
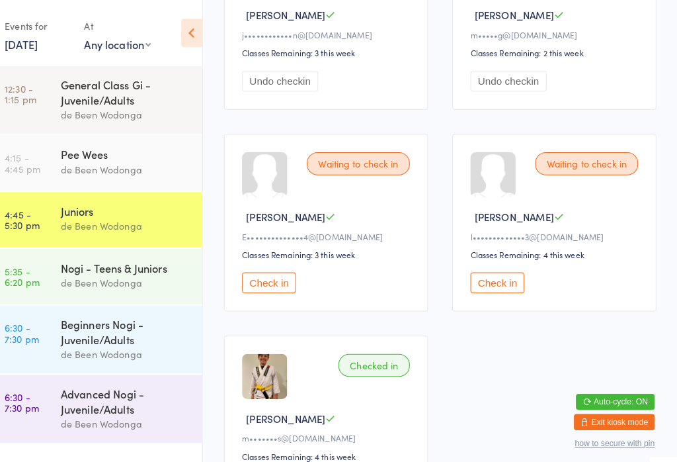
scroll to position [1286, 0]
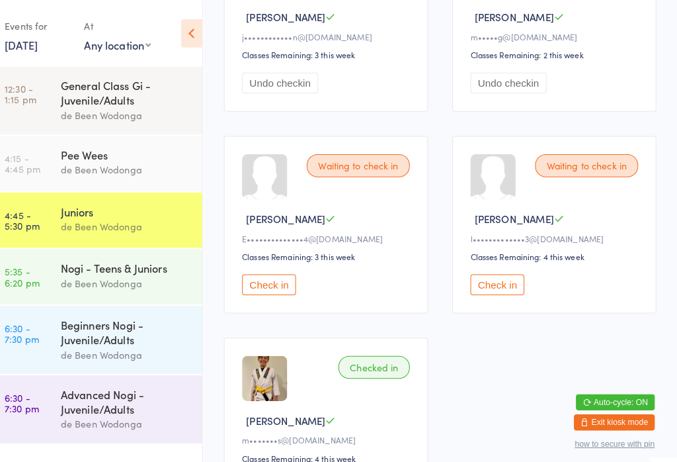
click at [260, 289] on button "Check in" at bounding box center [276, 279] width 53 height 21
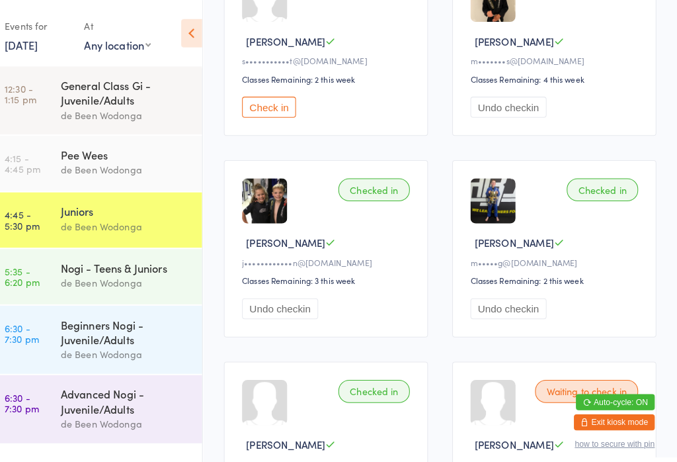
scroll to position [1064, 0]
click at [263, 115] on button "Check in" at bounding box center [276, 105] width 53 height 21
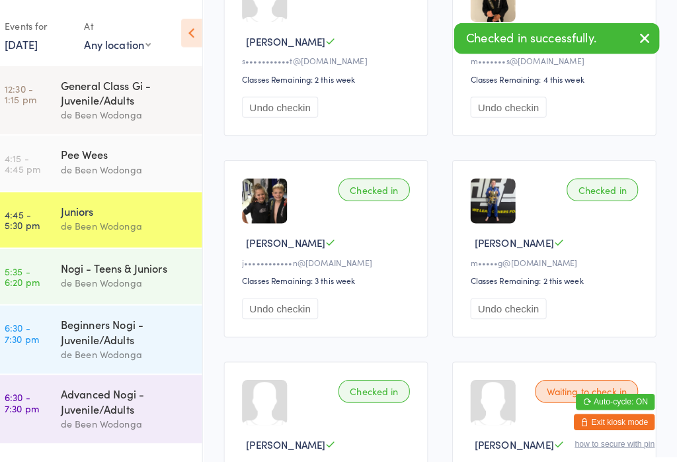
click at [106, 265] on div "Nogi - Teens & Juniors" at bounding box center [136, 262] width 128 height 15
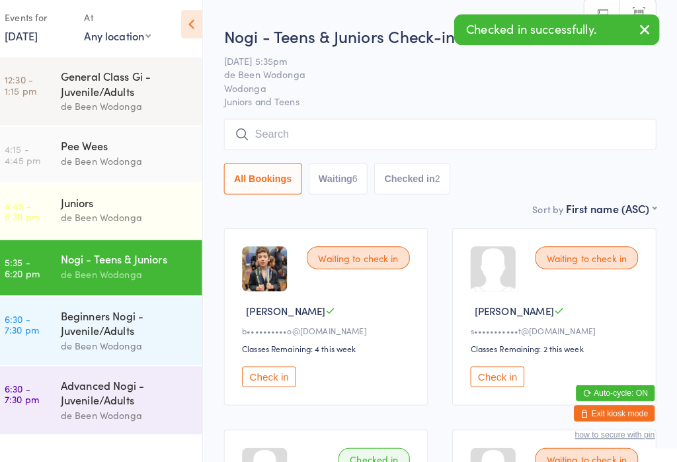
click at [489, 377] on button "Check in" at bounding box center [500, 378] width 53 height 21
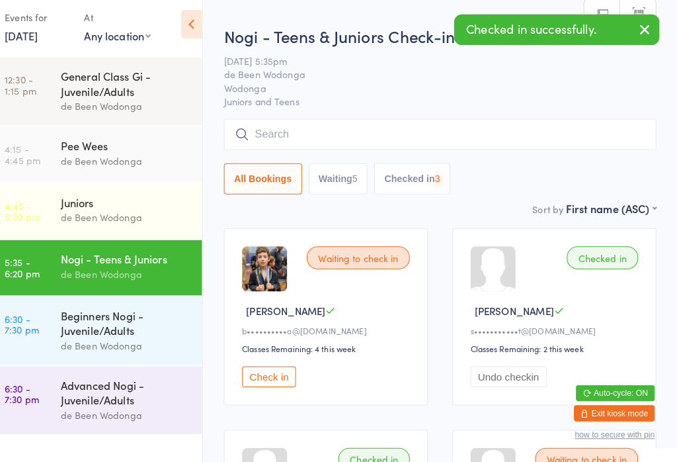
click at [86, 209] on div "Juniors" at bounding box center [136, 207] width 128 height 15
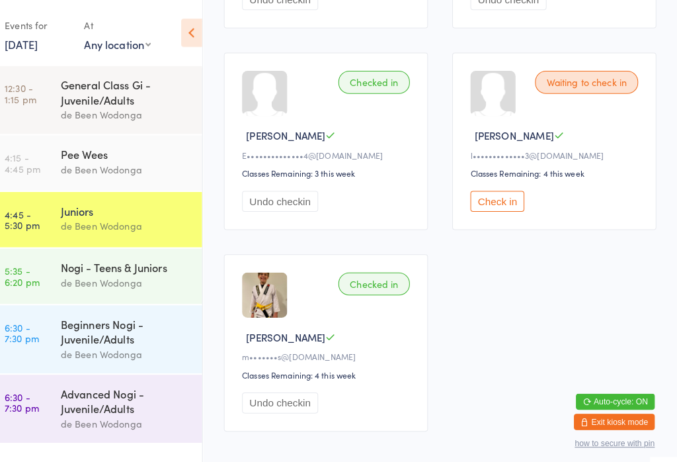
scroll to position [1369, 0]
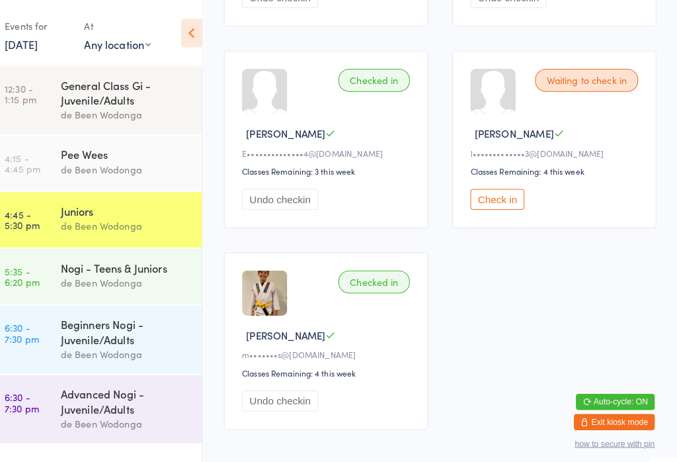
click at [149, 270] on div "Nogi - Teens & Juniors" at bounding box center [136, 262] width 128 height 15
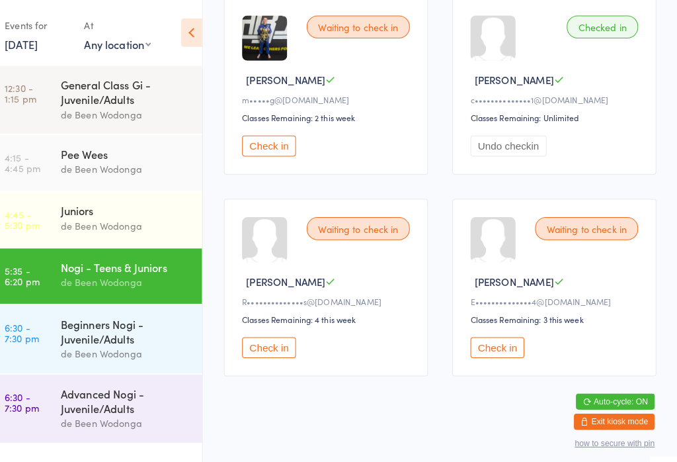
scroll to position [638, 0]
click at [600, 230] on div "Waiting to check in" at bounding box center [588, 225] width 101 height 22
click at [496, 349] on button "Check in" at bounding box center [500, 341] width 53 height 21
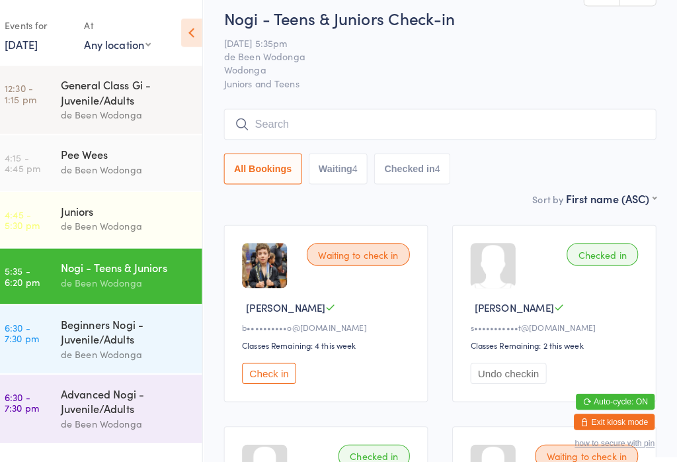
scroll to position [0, 0]
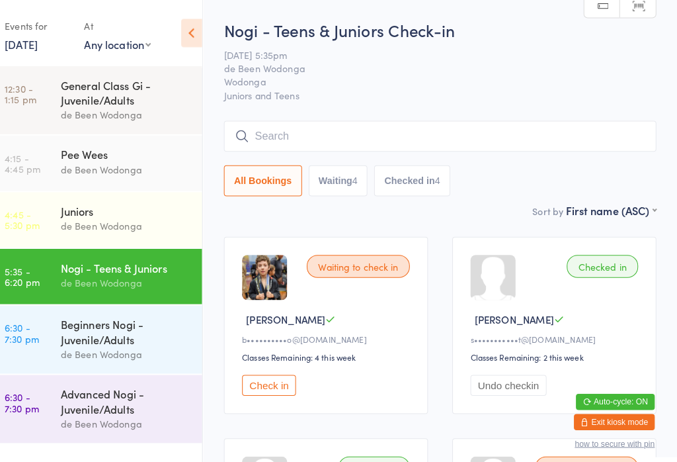
click at [130, 214] on div "Juniors" at bounding box center [136, 207] width 128 height 15
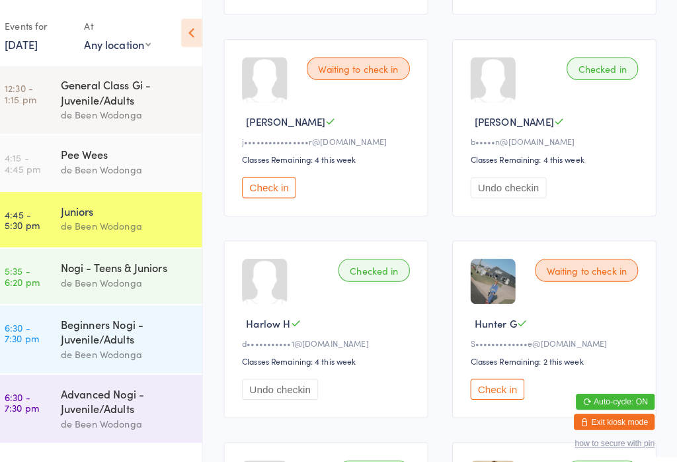
click at [499, 392] on button "Check in" at bounding box center [500, 382] width 53 height 21
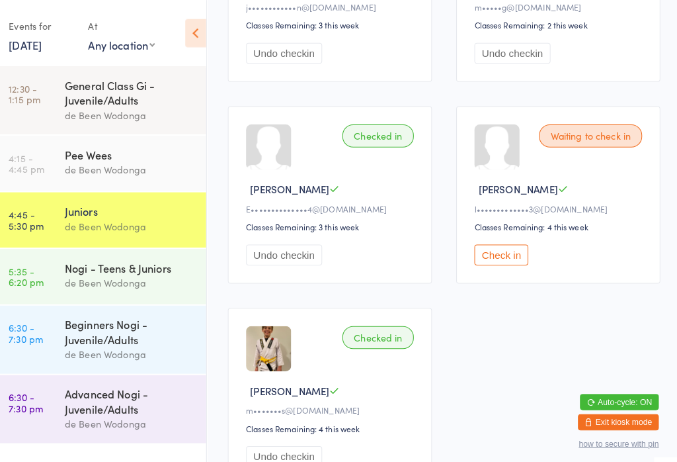
click at [503, 260] on button "Check in" at bounding box center [500, 249] width 53 height 21
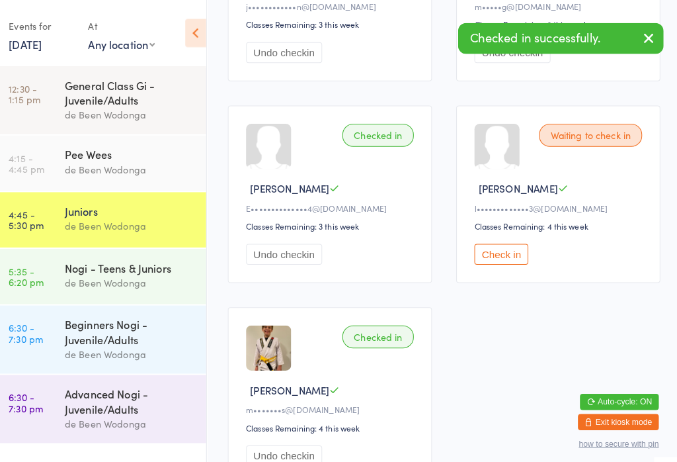
click at [493, 260] on button "Check in" at bounding box center [500, 249] width 53 height 21
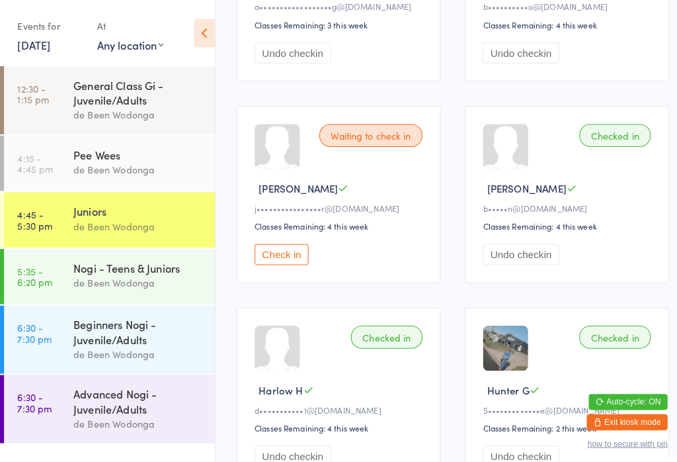
click at [278, 255] on button "Check in" at bounding box center [276, 249] width 53 height 21
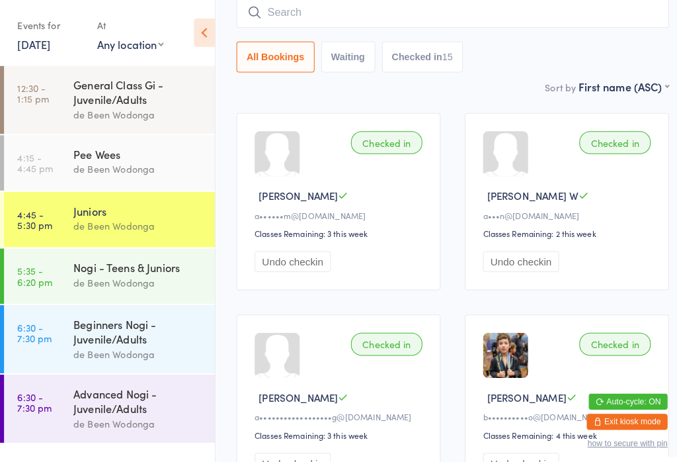
scroll to position [62, 0]
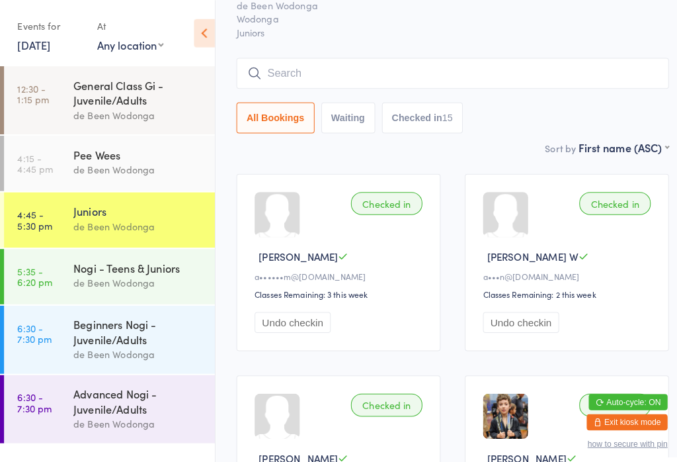
click at [115, 159] on div "Pee Wees" at bounding box center [136, 151] width 128 height 15
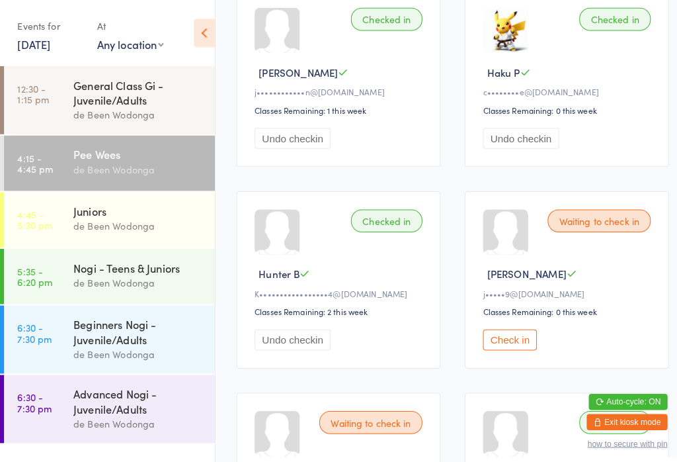
scroll to position [440, 0]
click at [503, 344] on button "Check in" at bounding box center [500, 333] width 53 height 21
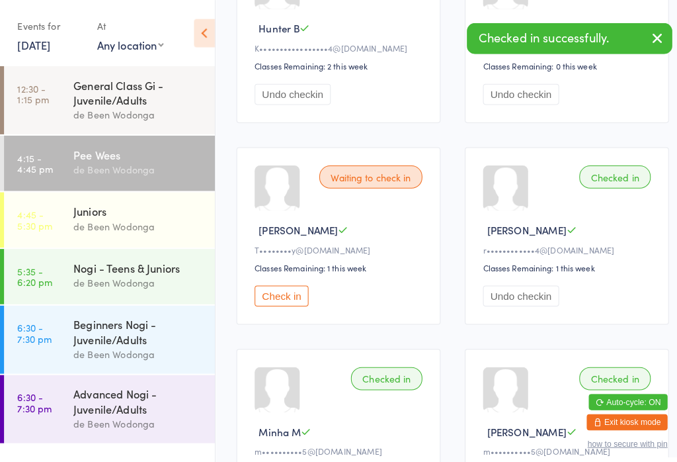
scroll to position [681, 0]
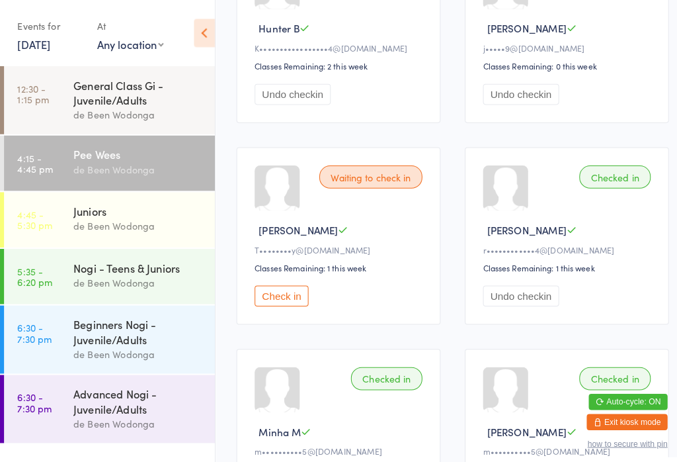
click at [281, 300] on button "Check in" at bounding box center [276, 290] width 53 height 21
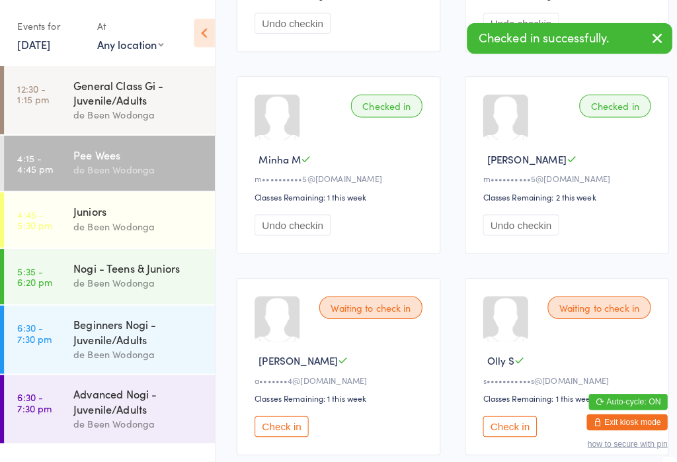
scroll to position [958, 0]
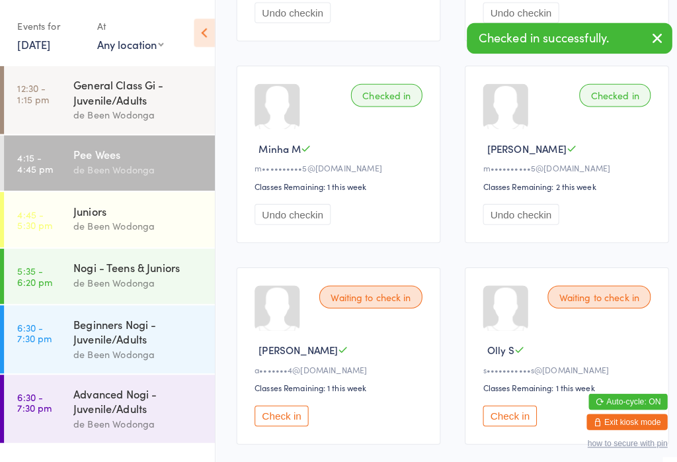
click at [284, 419] on button "Check in" at bounding box center [276, 408] width 53 height 21
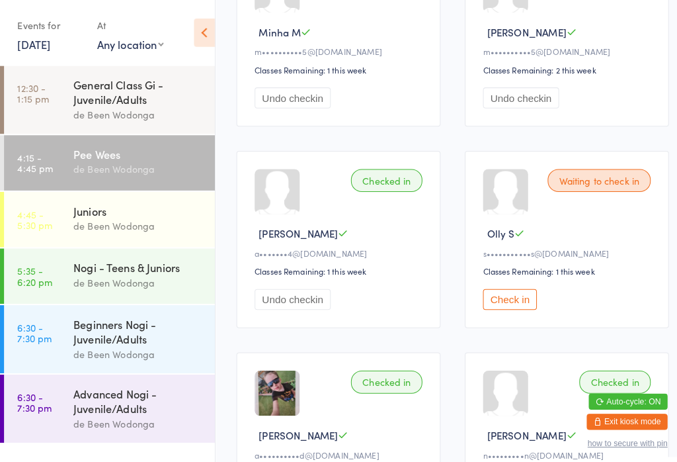
scroll to position [1054, 0]
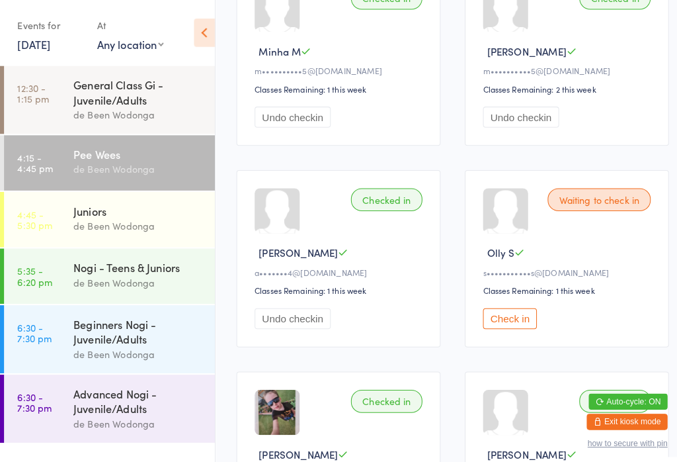
click at [118, 206] on div "Juniors" at bounding box center [136, 207] width 128 height 15
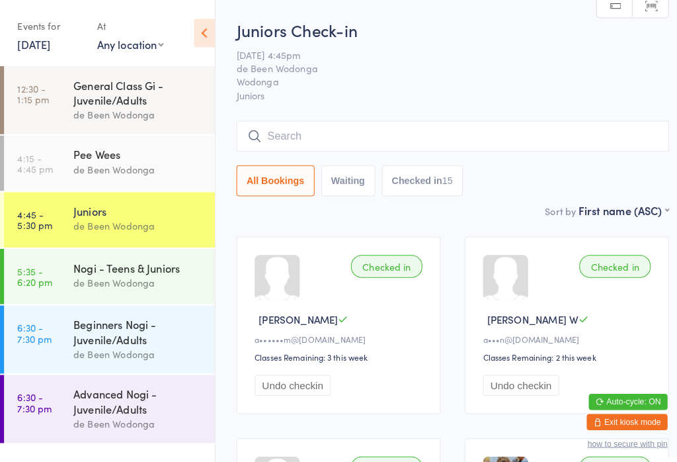
click at [77, 265] on div "Nogi - Teens & Juniors" at bounding box center [136, 262] width 128 height 15
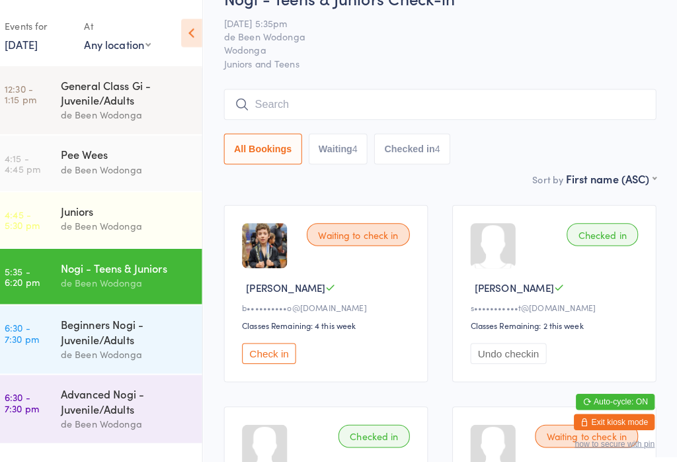
scroll to position [30, 0]
click at [390, 37] on span "de Been Wodonga" at bounding box center [434, 36] width 404 height 13
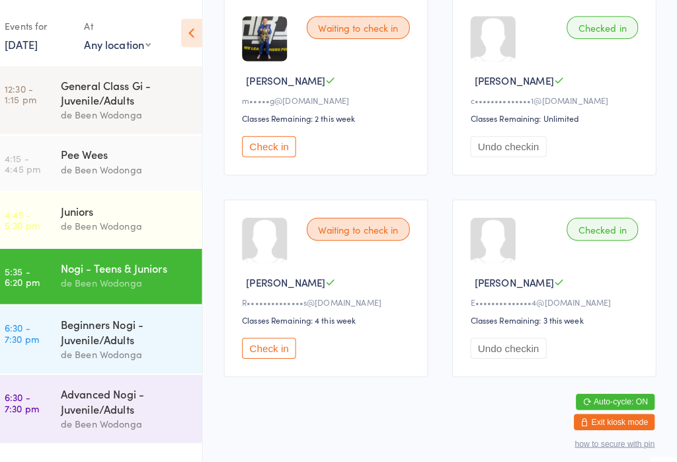
scroll to position [638, 0]
click at [72, 212] on div "Juniors" at bounding box center [136, 207] width 128 height 15
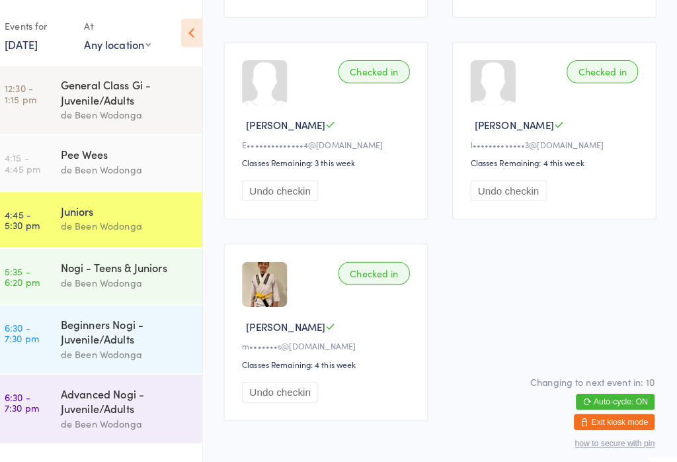
scroll to position [1378, 0]
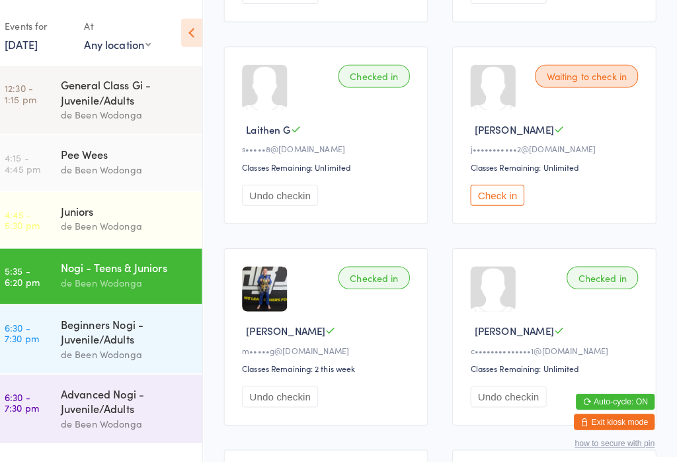
click at [497, 202] on button "Check in" at bounding box center [500, 191] width 53 height 21
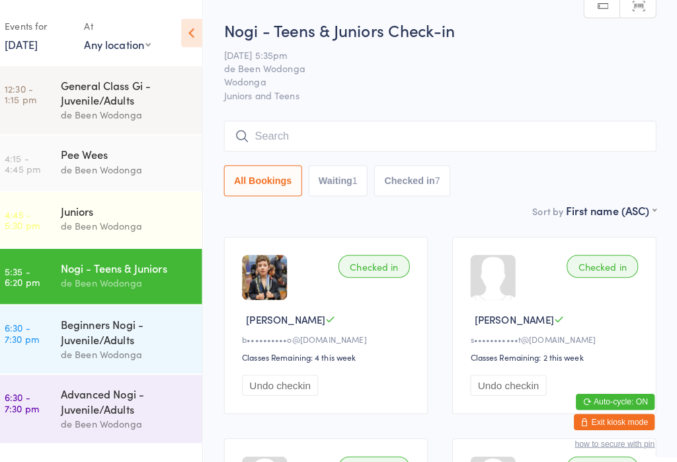
click at [72, 333] on div "Beginners Nogi - Juvenile/Adults" at bounding box center [136, 325] width 128 height 29
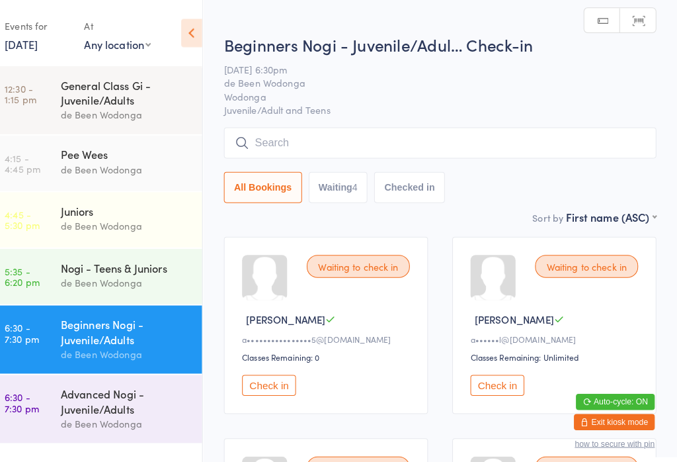
click at [81, 275] on div "de Been Wodonga" at bounding box center [136, 277] width 128 height 15
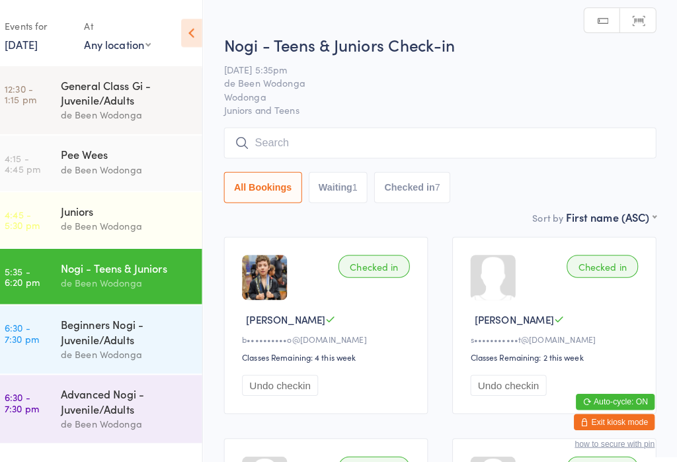
click at [77, 408] on div "Advanced Nogi - Juvenile/Adults" at bounding box center [136, 393] width 128 height 29
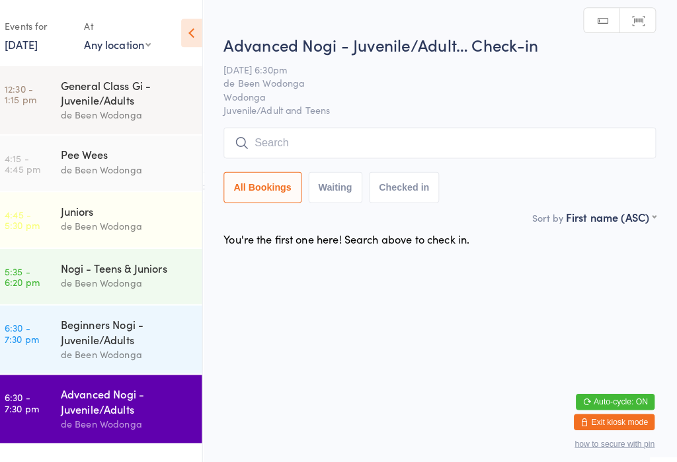
click at [72, 337] on div "Beginners Nogi - Juvenile/Adults" at bounding box center [136, 325] width 128 height 29
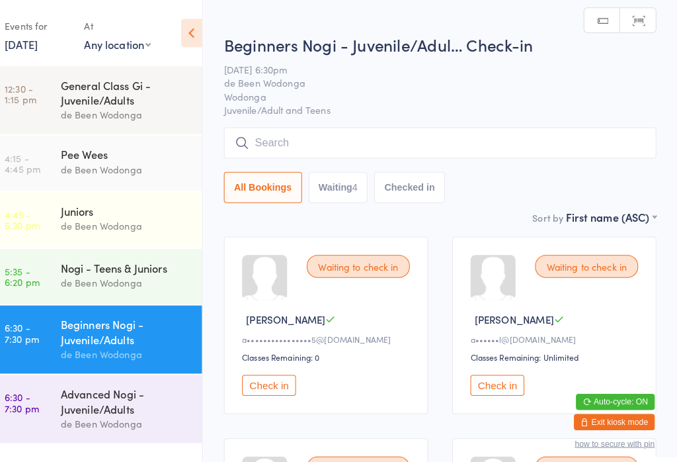
click at [72, 265] on div "Nogi - Teens & Juniors" at bounding box center [136, 262] width 128 height 15
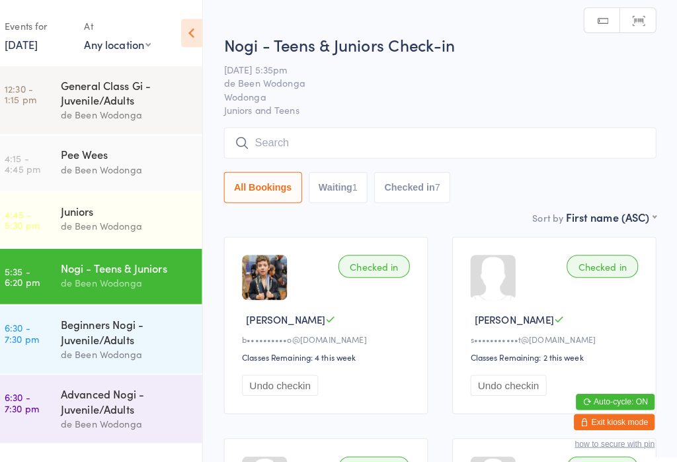
click at [72, 214] on div "Juniors" at bounding box center [136, 207] width 128 height 15
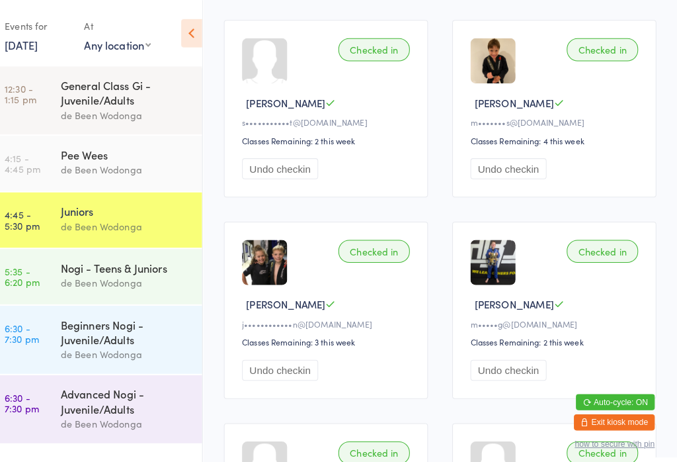
scroll to position [1015, 0]
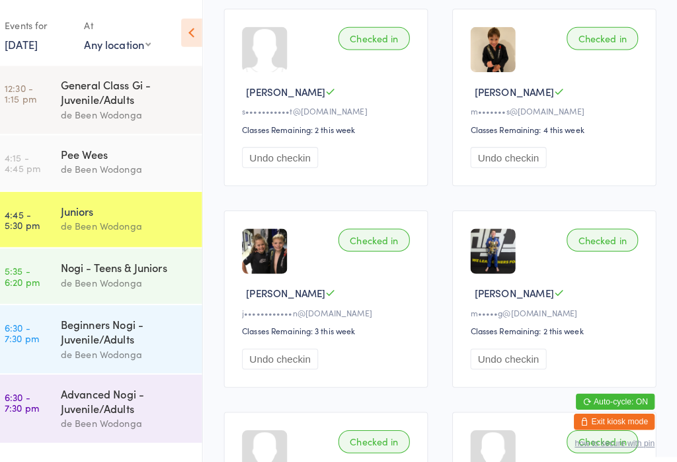
click at [110, 275] on div "de Been Wodonga" at bounding box center [136, 277] width 128 height 15
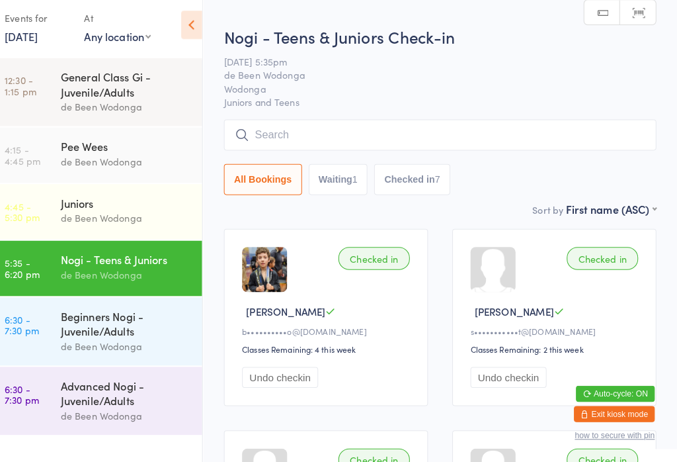
click at [103, 321] on div "Beginners Nogi - Juvenile/Adults" at bounding box center [136, 325] width 128 height 29
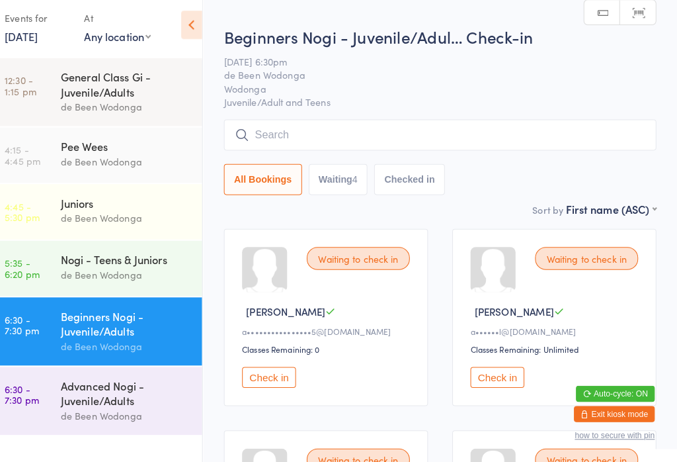
click at [132, 264] on div "Nogi - Teens & Juniors" at bounding box center [136, 262] width 128 height 15
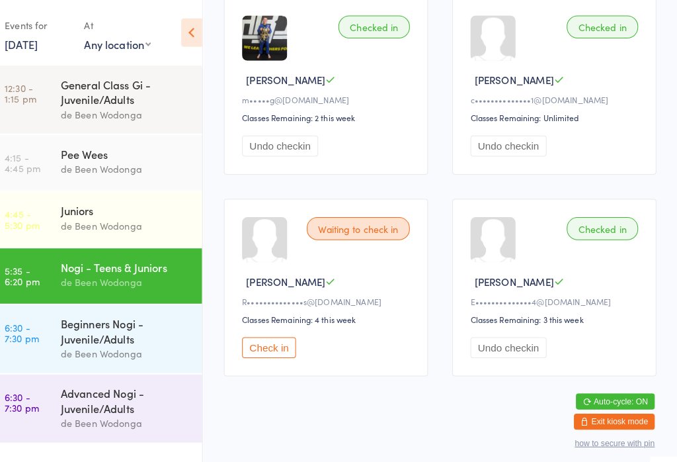
scroll to position [638, 0]
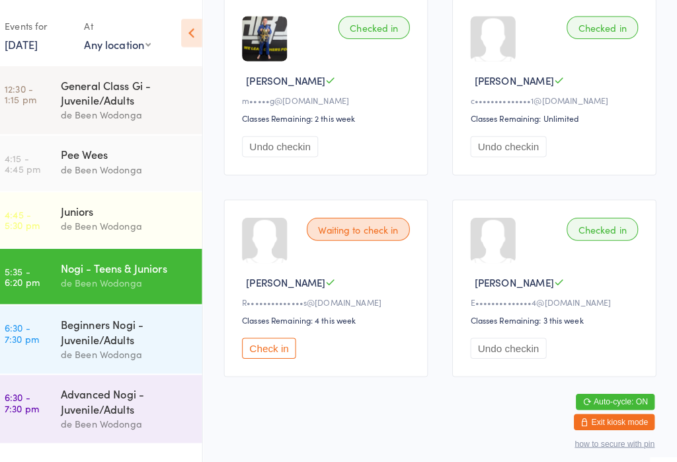
click at [252, 352] on button "Check in" at bounding box center [276, 341] width 53 height 21
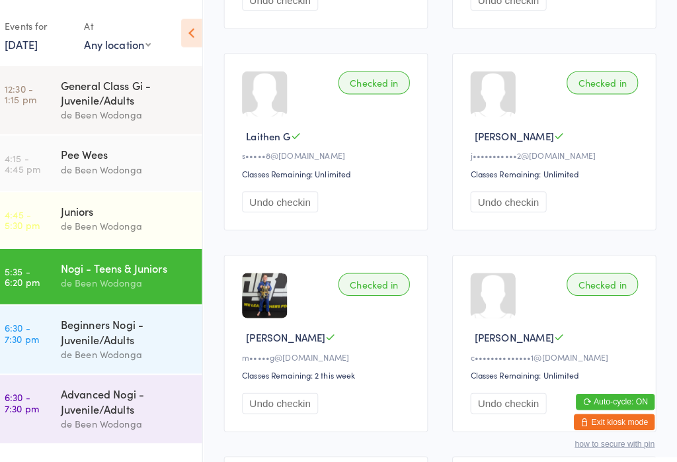
scroll to position [389, 0]
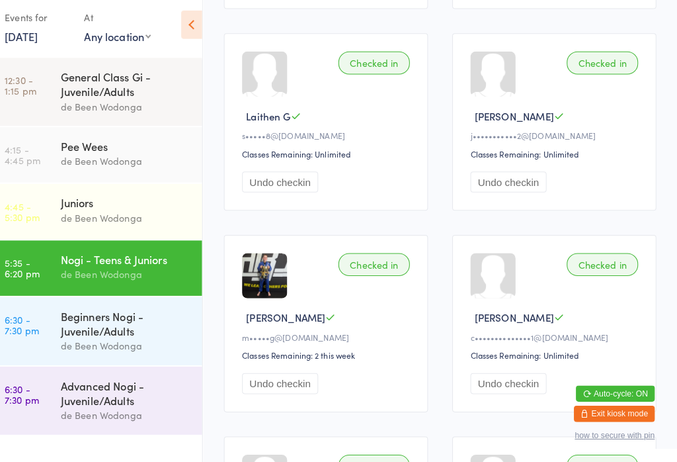
click at [103, 333] on div "Beginners Nogi - Juvenile/Adults" at bounding box center [136, 325] width 128 height 29
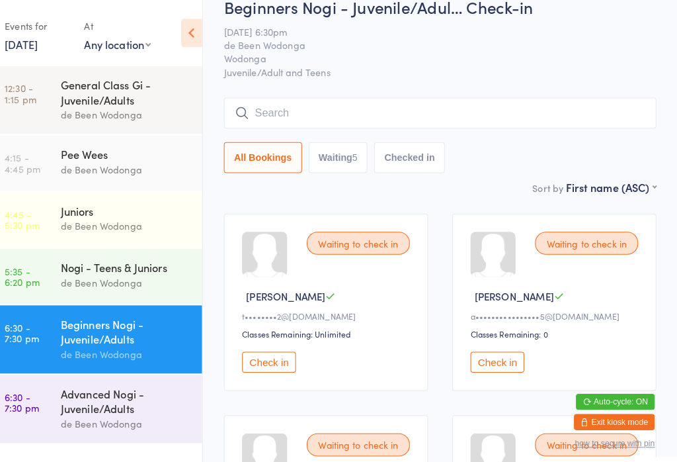
scroll to position [23, 0]
click at [493, 362] on button "Check in" at bounding box center [500, 355] width 53 height 21
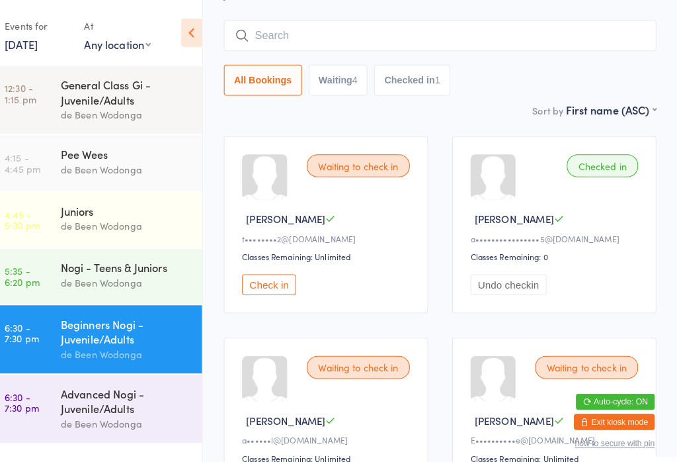
scroll to position [99, 0]
click at [128, 402] on div "Advanced Nogi - Juvenile/Adults" at bounding box center [136, 393] width 128 height 29
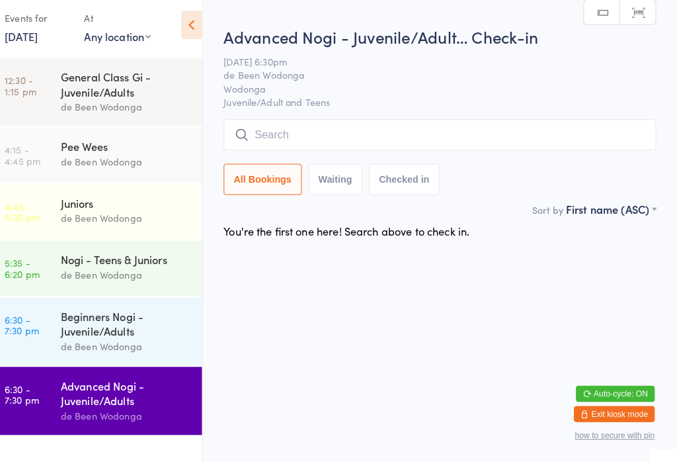
click at [117, 331] on div "Beginners Nogi - Juvenile/Adults" at bounding box center [136, 325] width 128 height 29
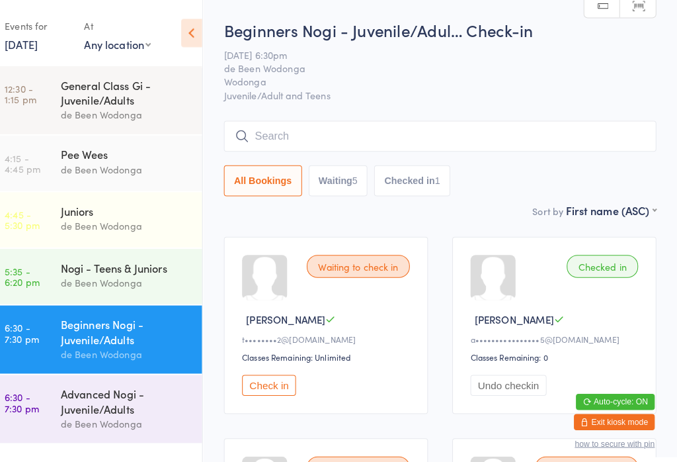
click at [389, 122] on input "search" at bounding box center [444, 133] width 425 height 30
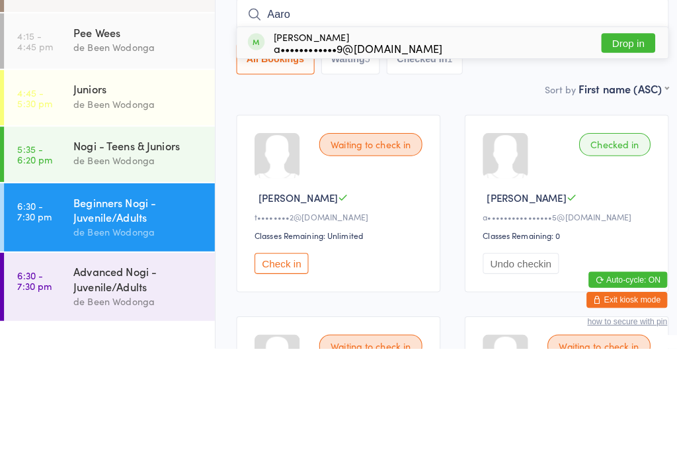
type input "Aaro"
click at [630, 152] on button "Drop in" at bounding box center [617, 161] width 53 height 19
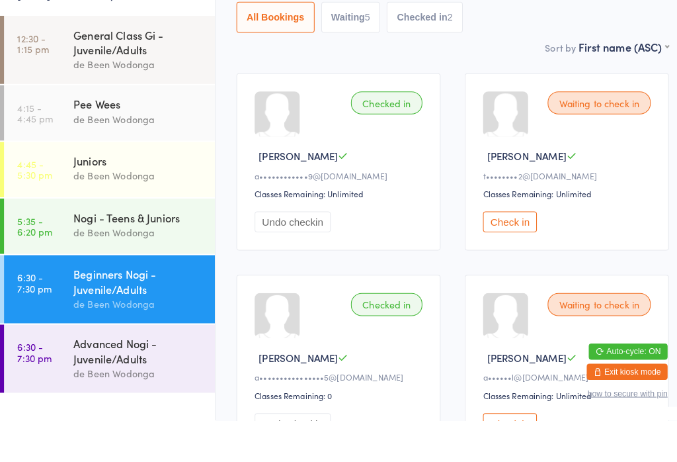
scroll to position [178, 0]
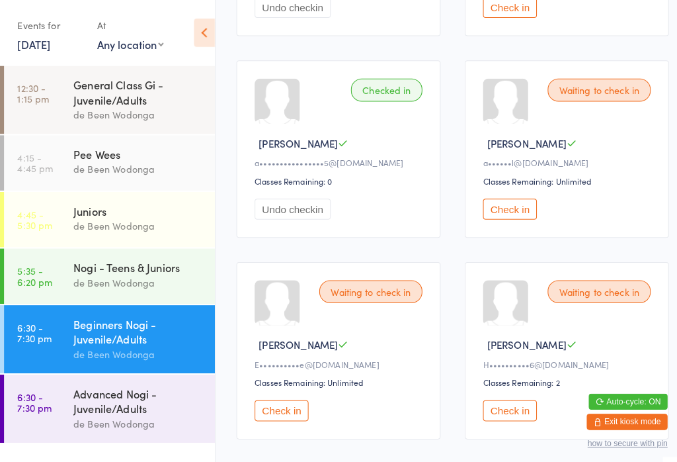
click at [275, 413] on button "Check in" at bounding box center [276, 403] width 53 height 21
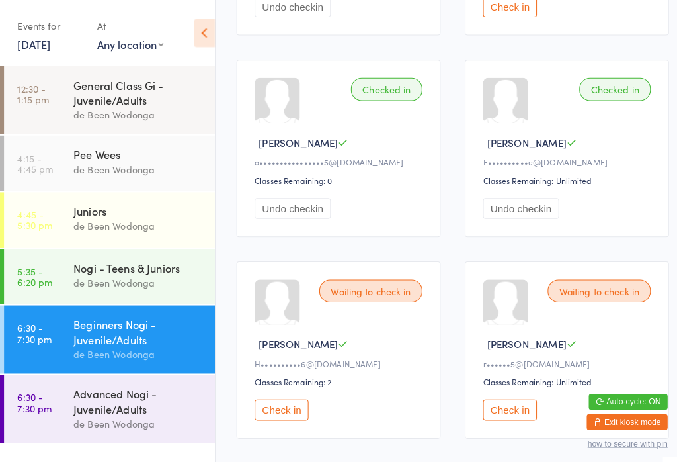
click at [505, 411] on button "Check in" at bounding box center [500, 402] width 53 height 21
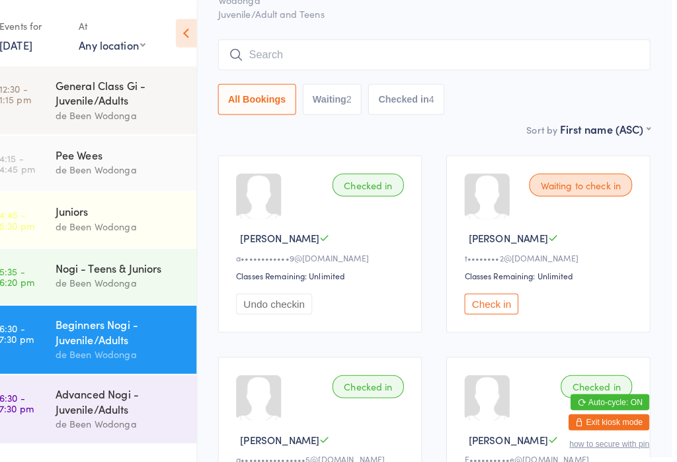
scroll to position [0, 0]
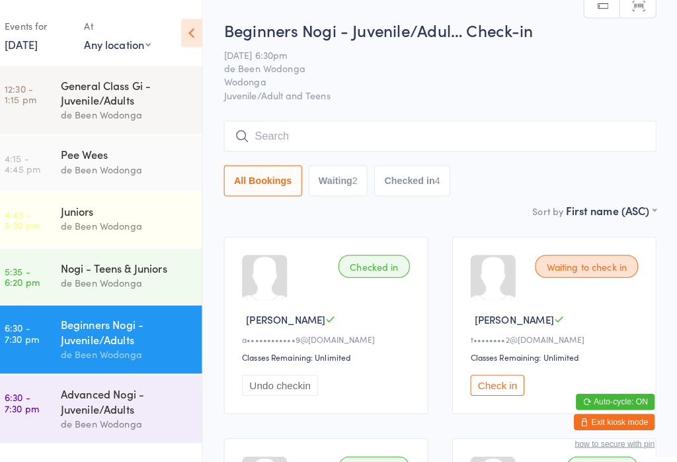
click at [359, 174] on div "2" at bounding box center [361, 177] width 5 height 11
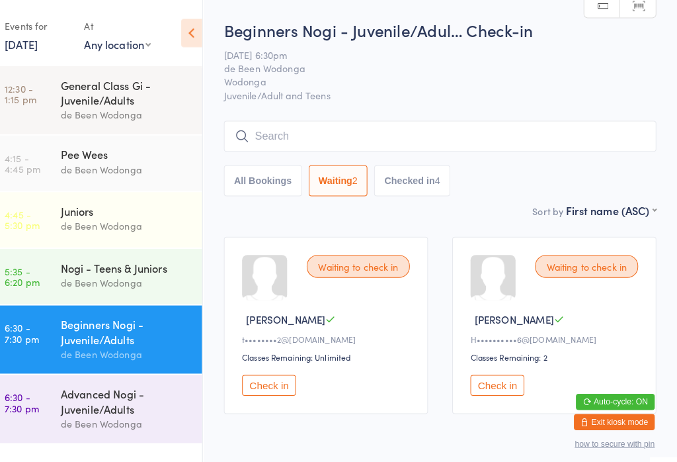
click at [407, 171] on button "Checked in 4" at bounding box center [417, 177] width 75 height 30
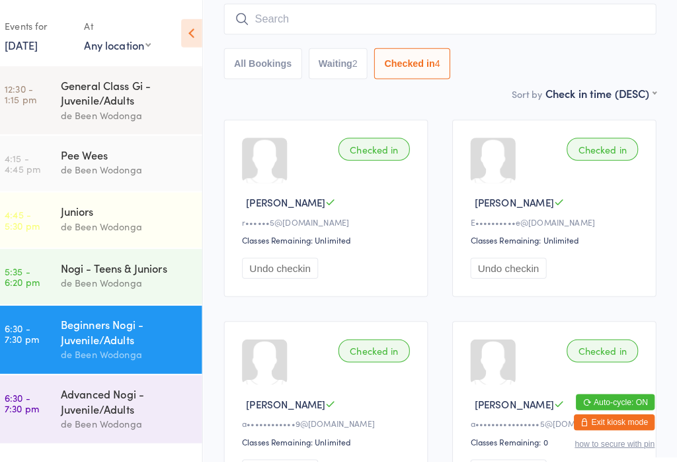
click at [278, 54] on button "All Bookings" at bounding box center [270, 62] width 77 height 30
select select "0"
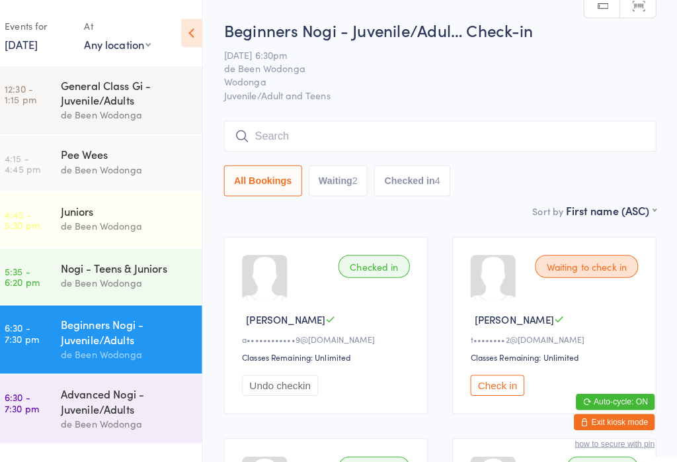
click at [130, 387] on div "Advanced Nogi - Juvenile/Adults" at bounding box center [136, 393] width 128 height 29
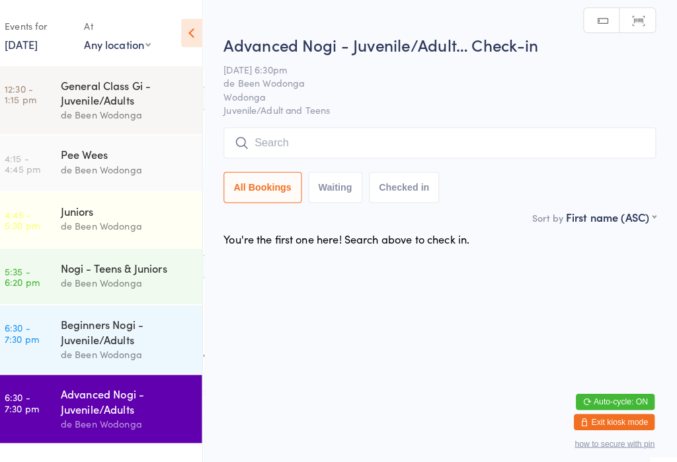
click at [77, 338] on div "Beginners Nogi - Juvenile/Adults" at bounding box center [136, 325] width 128 height 29
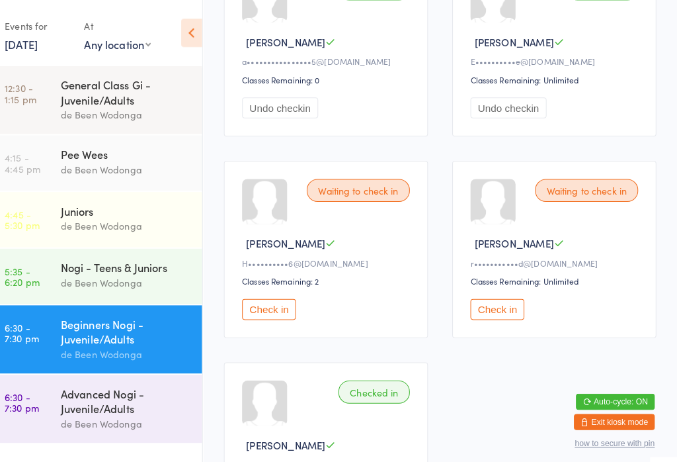
click at [495, 314] on button "Check in" at bounding box center [500, 304] width 53 height 21
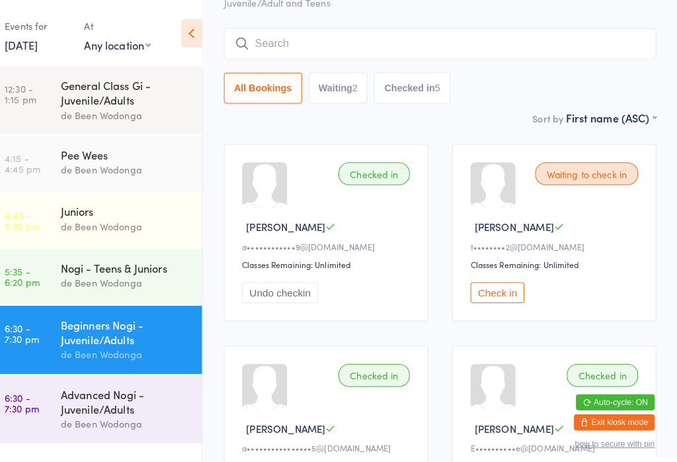
scroll to position [91, 0]
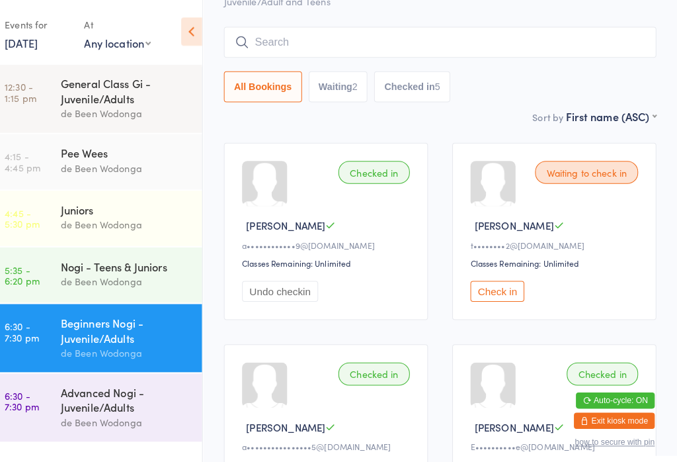
click at [488, 294] on button "Check in" at bounding box center [500, 287] width 53 height 21
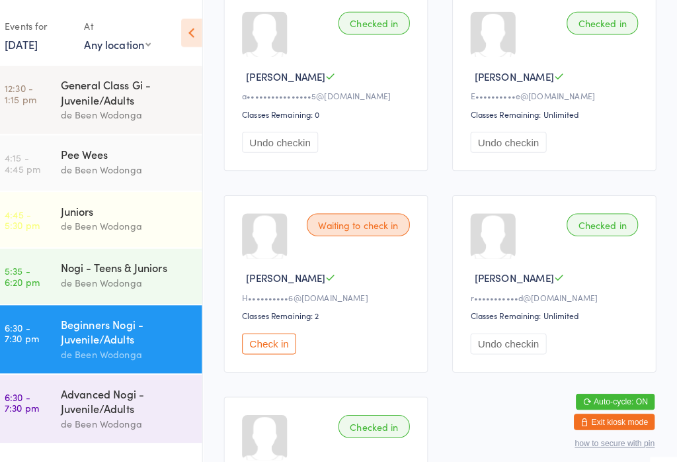
scroll to position [437, 0]
click at [272, 347] on button "Check in" at bounding box center [276, 337] width 53 height 21
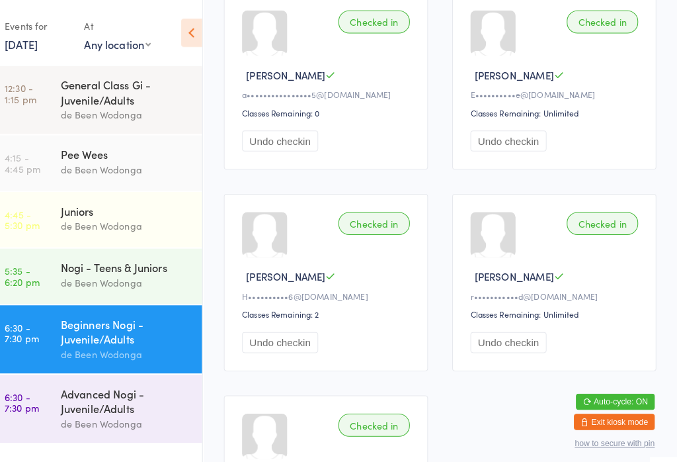
scroll to position [438, 0]
click at [107, 408] on div "Advanced Nogi - Juvenile/Adults" at bounding box center [136, 393] width 128 height 29
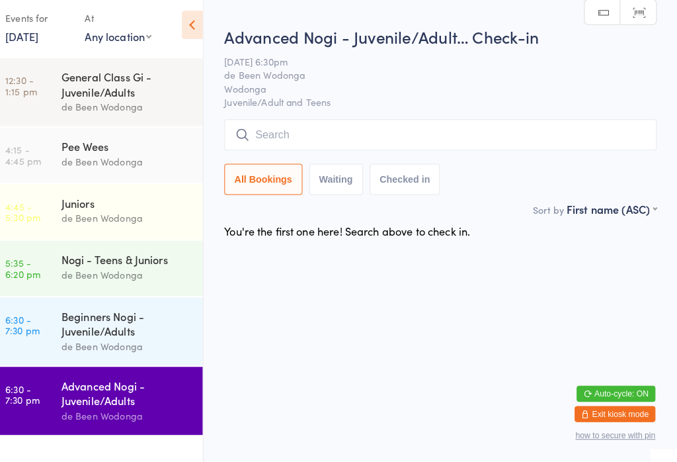
click at [287, 134] on input "search" at bounding box center [444, 140] width 425 height 30
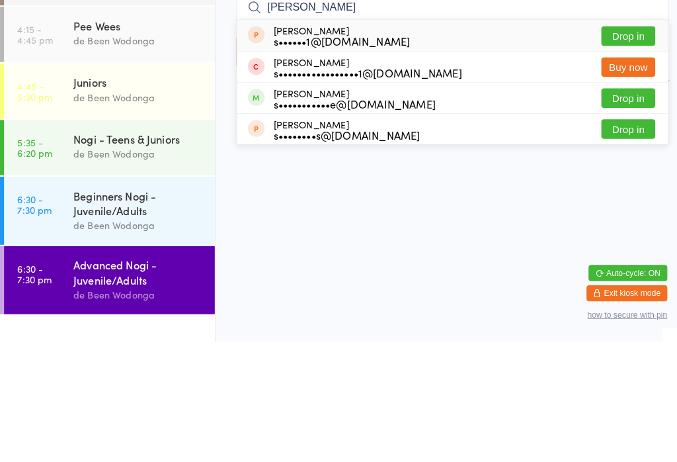
type input "Sal"
click at [622, 213] on button "Drop in" at bounding box center [617, 222] width 53 height 19
